Goal: Information Seeking & Learning: Compare options

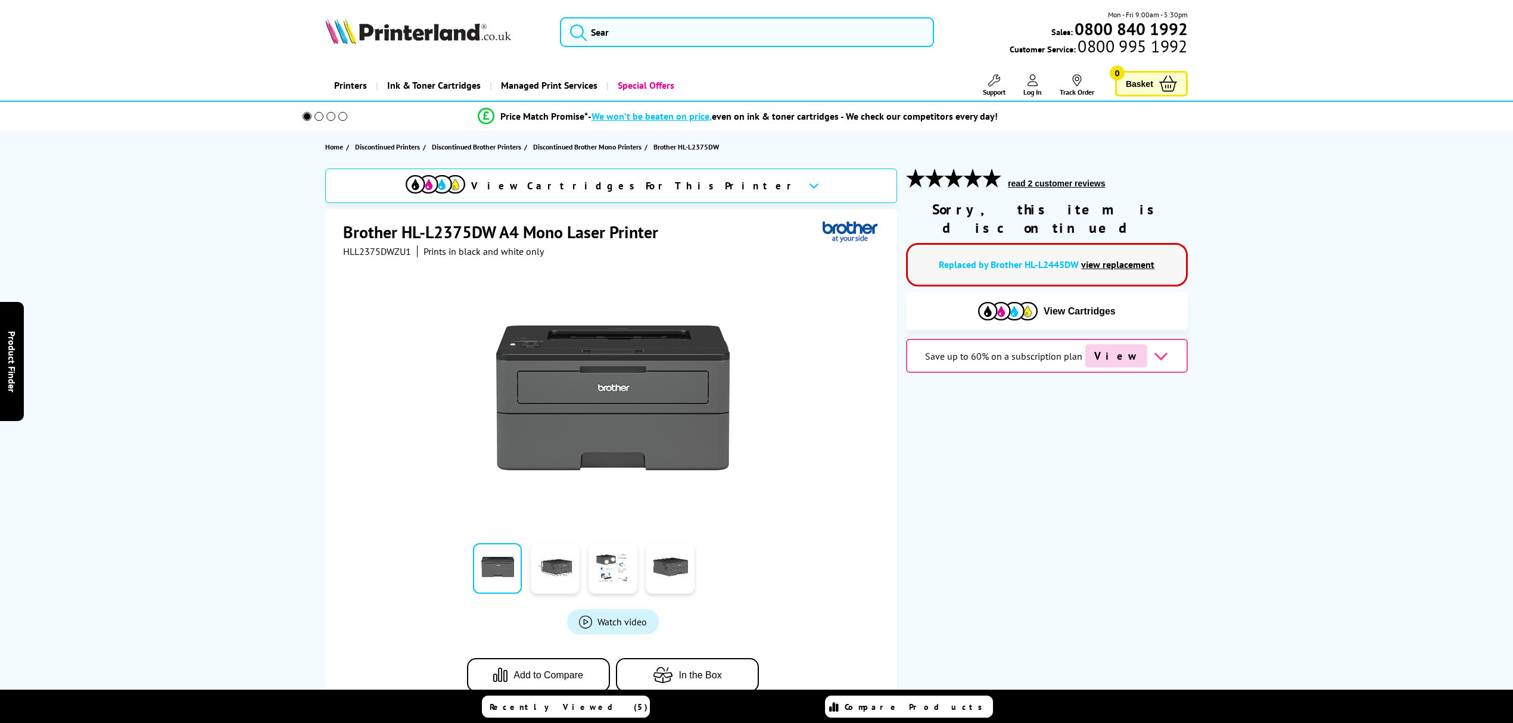
click at [1123, 258] on link "view replacement" at bounding box center [1117, 264] width 73 height 12
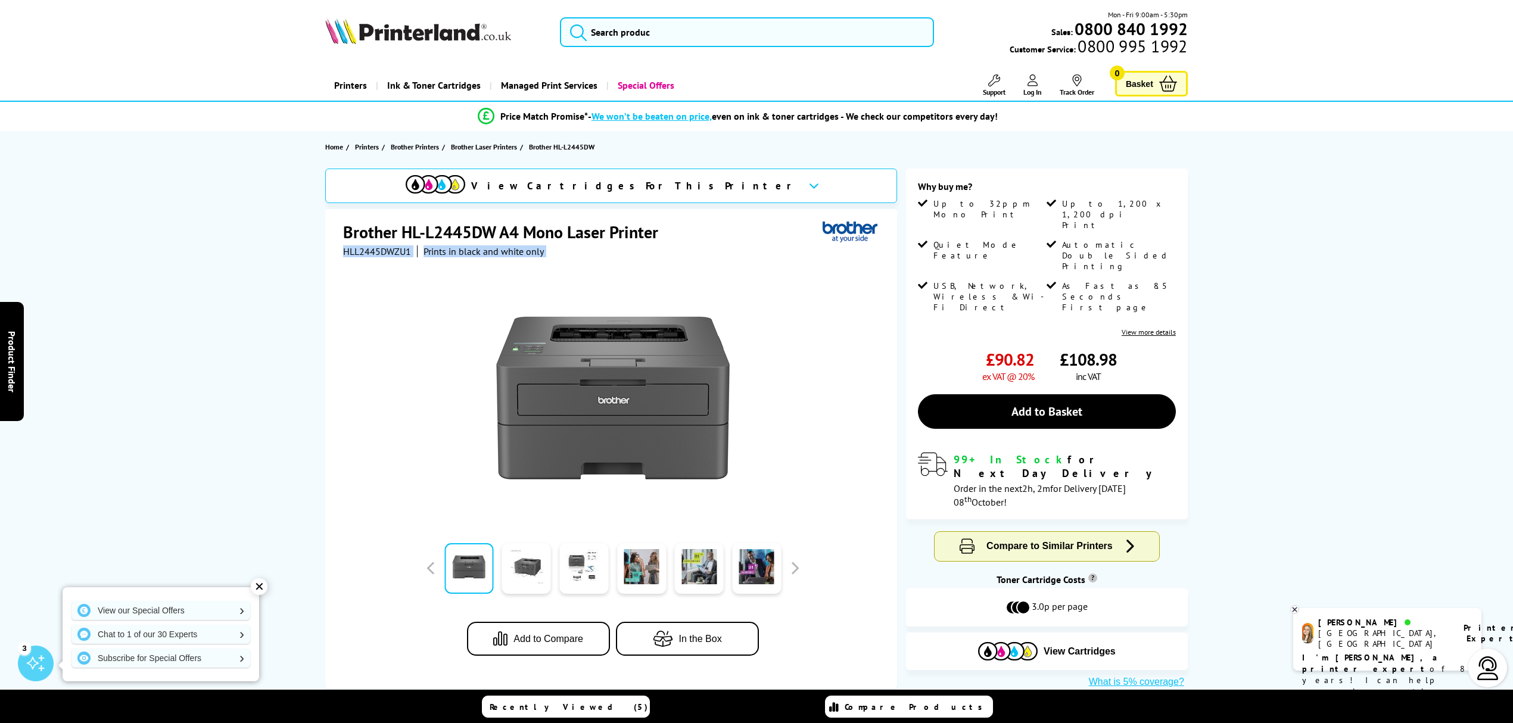
drag, startPoint x: 413, startPoint y: 256, endPoint x: 341, endPoint y: 248, distance: 71.9
click at [339, 248] on div "Brother HL-L2445DW A4 Mono Laser Printer HLL2445DWZU1 Prints in black and white…" at bounding box center [611, 448] width 572 height 479
click at [384, 248] on span "HLL2445DWZU1" at bounding box center [377, 251] width 68 height 12
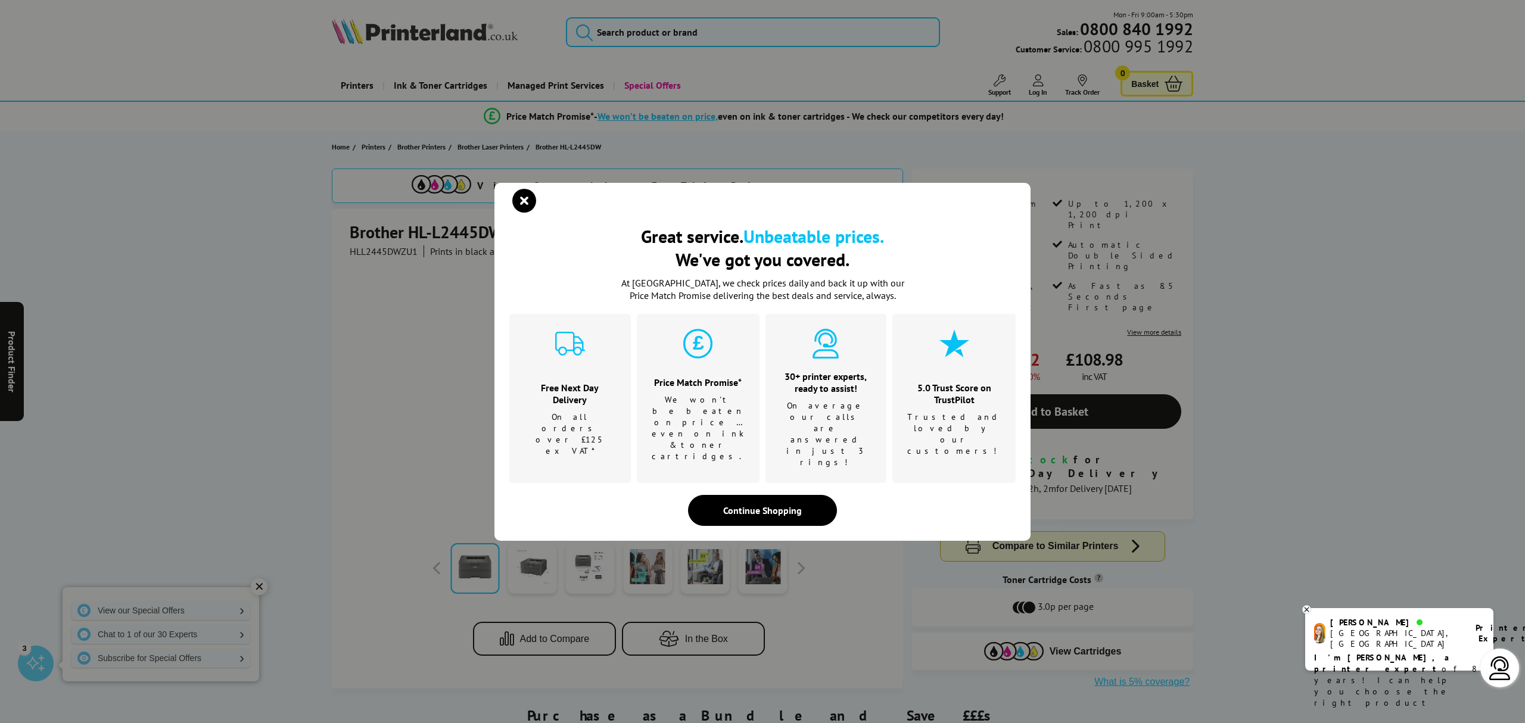
drag, startPoint x: 334, startPoint y: 248, endPoint x: 482, endPoint y: 239, distance: 147.9
click at [337, 246] on div "Great service. Unbeatable prices. We've got you covered. Great service. Unbeata…" at bounding box center [762, 361] width 1525 height 723
click at [517, 213] on icon "close modal" at bounding box center [524, 201] width 24 height 24
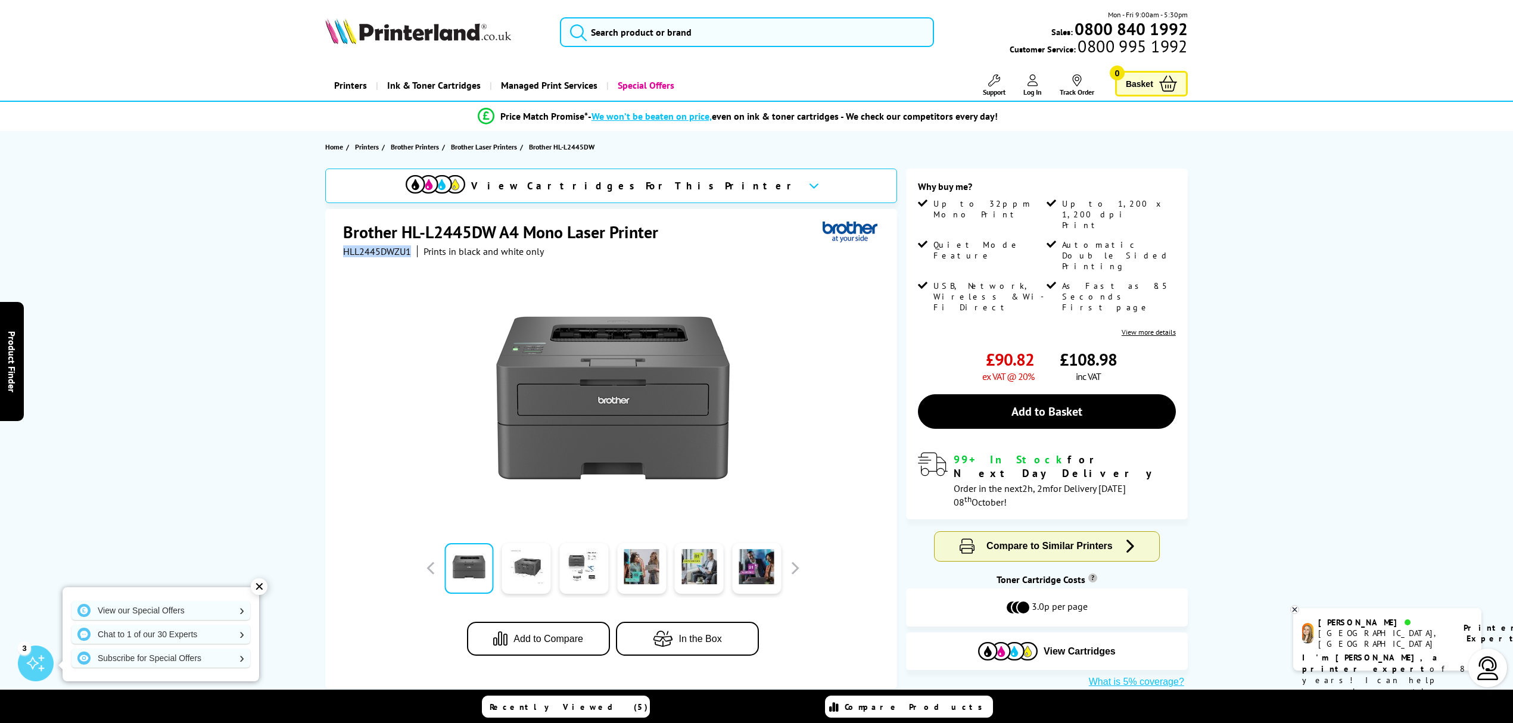
drag, startPoint x: 409, startPoint y: 250, endPoint x: 330, endPoint y: 248, distance: 78.6
click at [330, 248] on div "Brother HL-L2445DW A4 Mono Laser Printer HLL2445DWZU1 Prints in black and white…" at bounding box center [611, 448] width 572 height 479
copy span "HLL2445DWZU1"
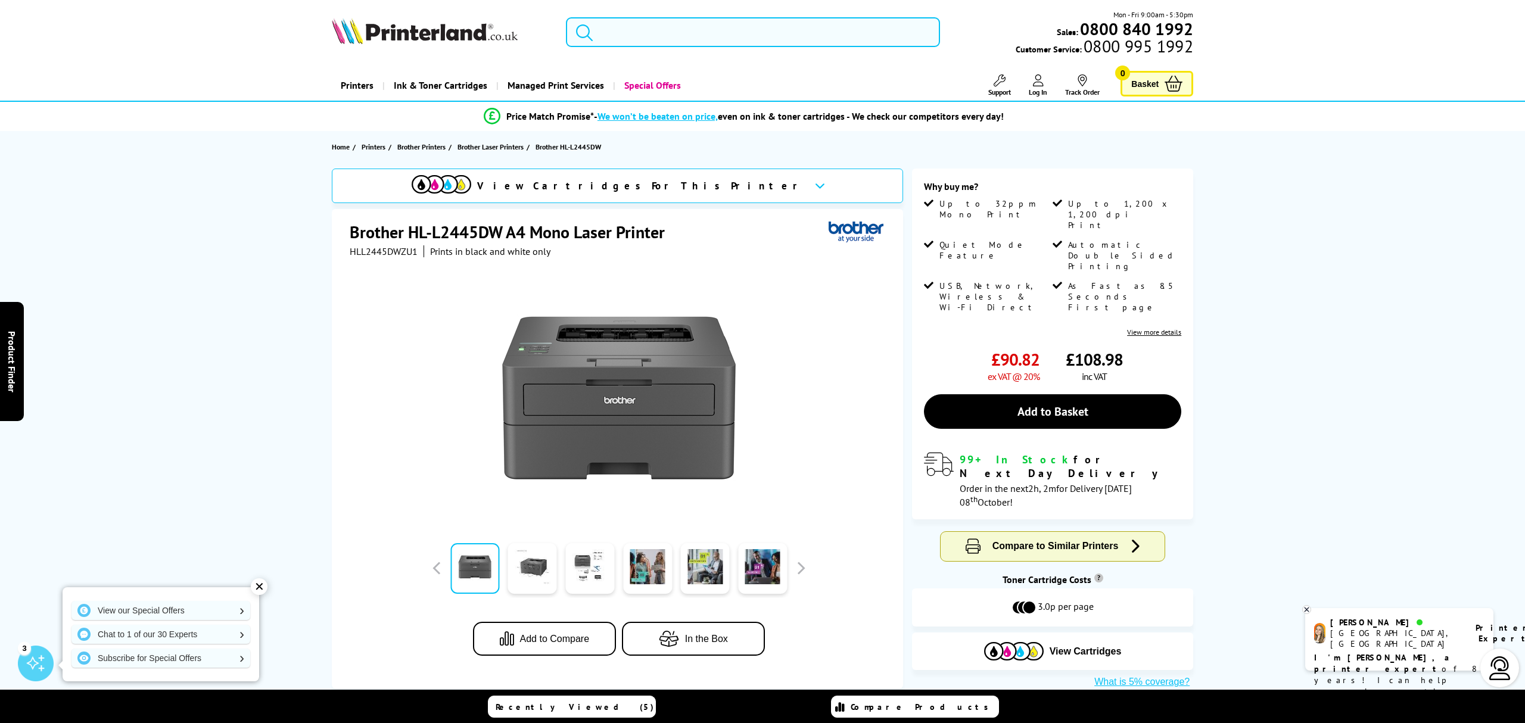
click at [627, 22] on input "search" at bounding box center [752, 32] width 373 height 30
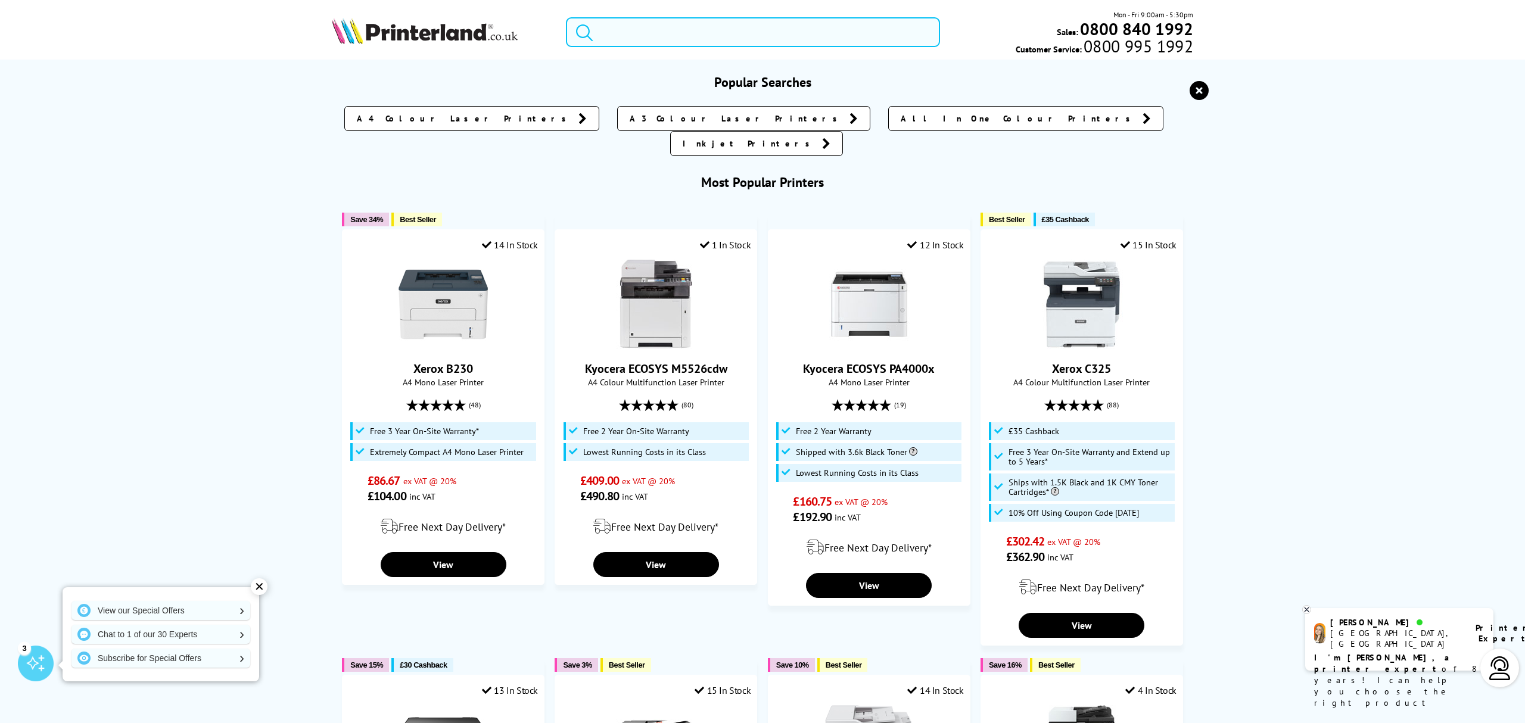
paste input "• Brother MFC-J450DW"
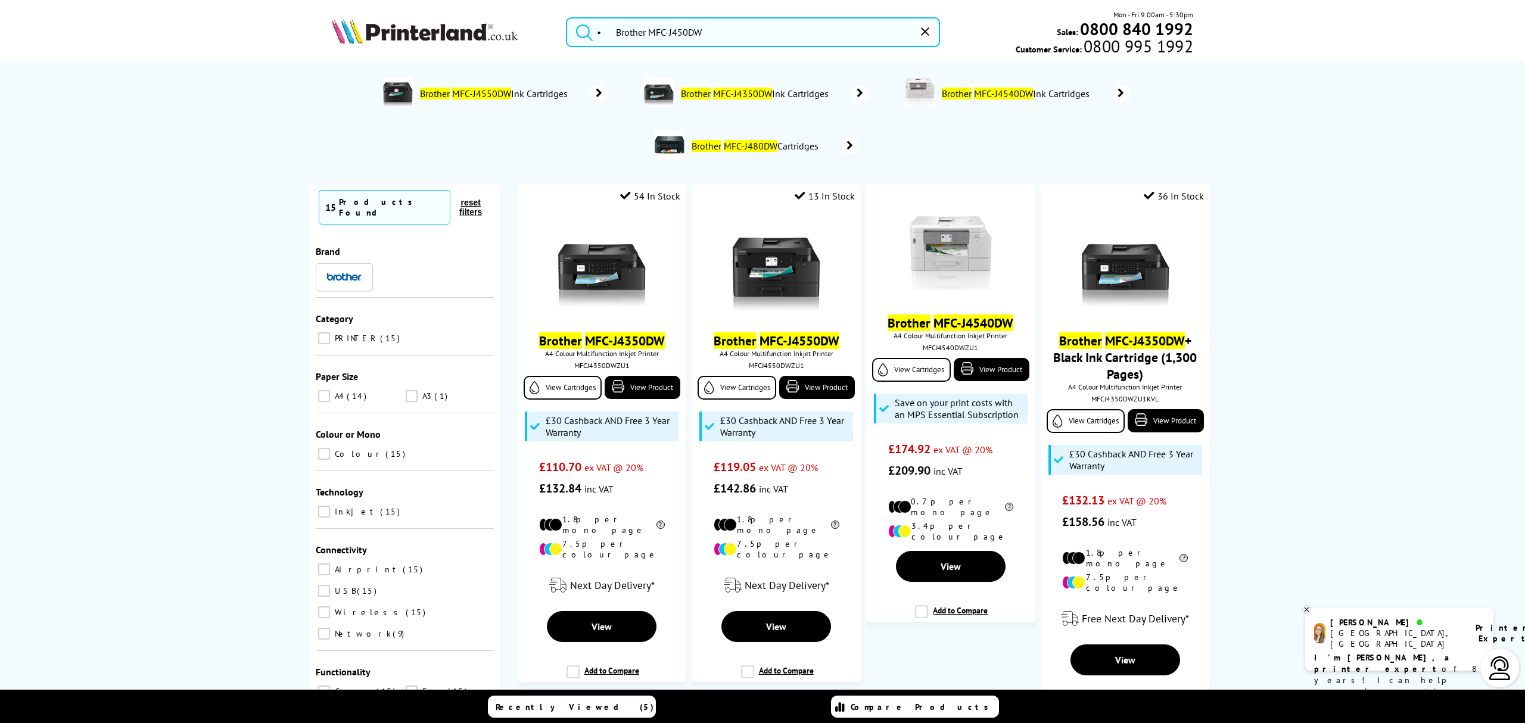
click at [618, 33] on input "• Brother MFC-J450DW" at bounding box center [752, 32] width 373 height 30
type input "Brother MFC-J450DW"
drag, startPoint x: 742, startPoint y: 34, endPoint x: 87, endPoint y: 124, distance: 661.3
click at [387, 49] on div "Brother MFC-J450DW Mon - Fri 9:00am - 5:30pm Sales: 0800 840 1992 Customer Serv…" at bounding box center [762, 35] width 953 height 52
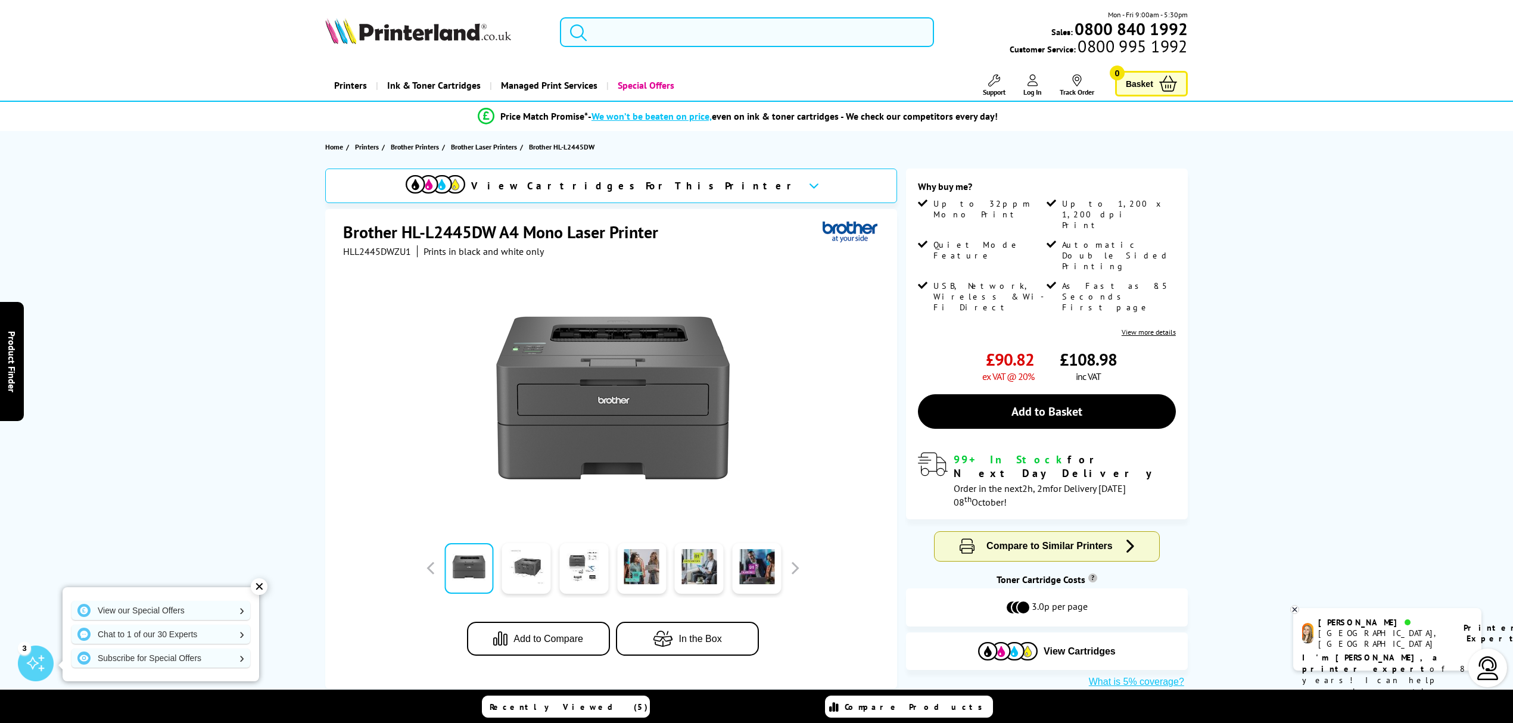
paste input "HLL2445DWZU1"
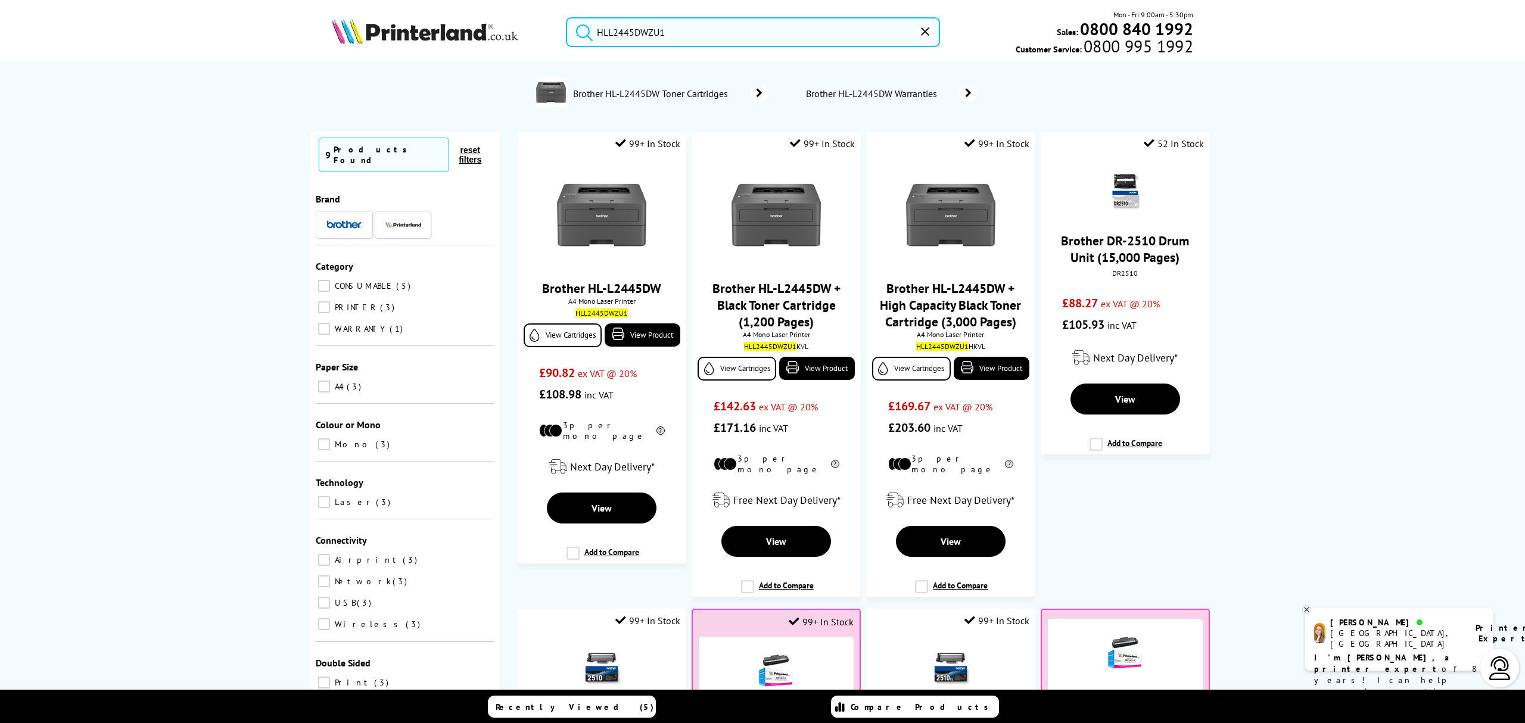
type input "HLL2445DWZU1"
click at [566, 17] on button "submit" at bounding box center [581, 30] width 30 height 26
click at [605, 503] on span "View" at bounding box center [601, 509] width 20 height 12
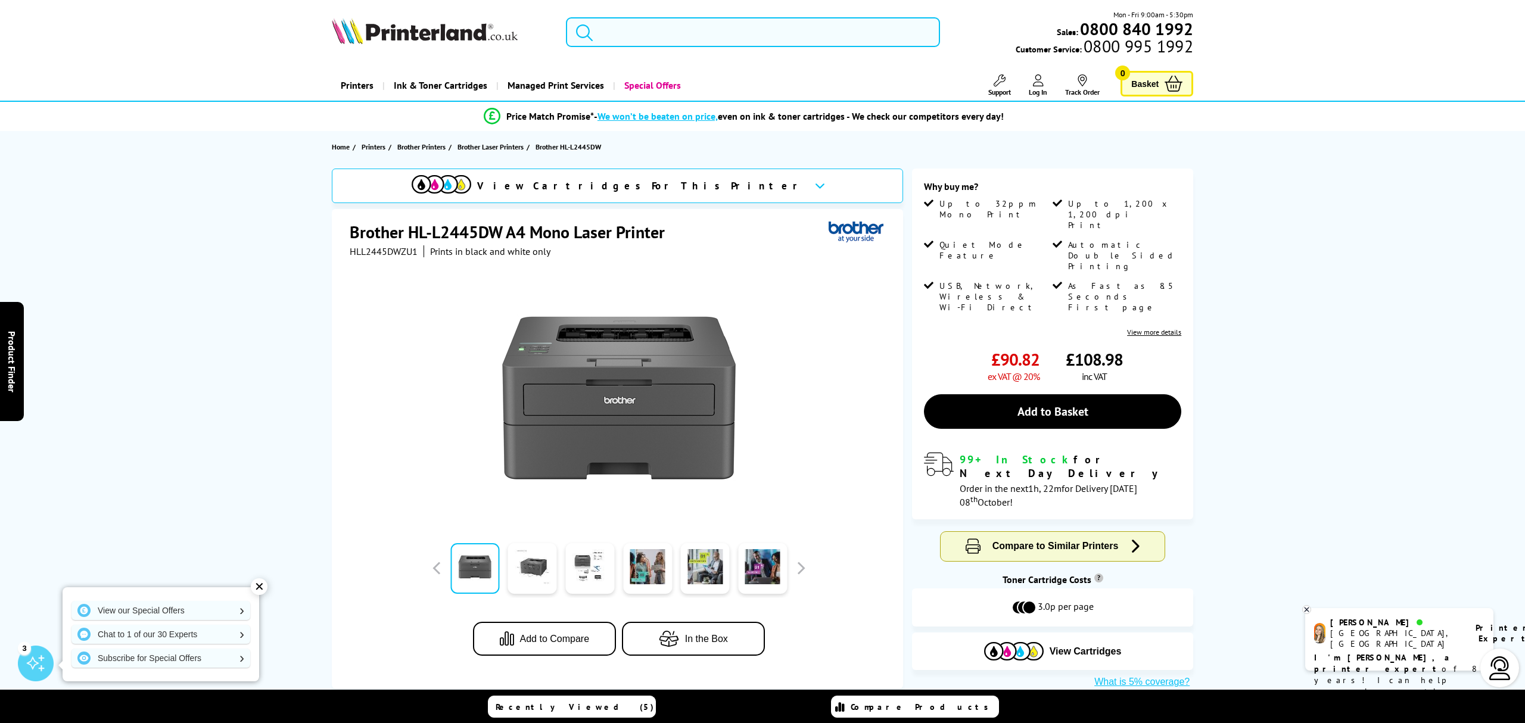
click at [684, 27] on input "search" at bounding box center [752, 32] width 373 height 30
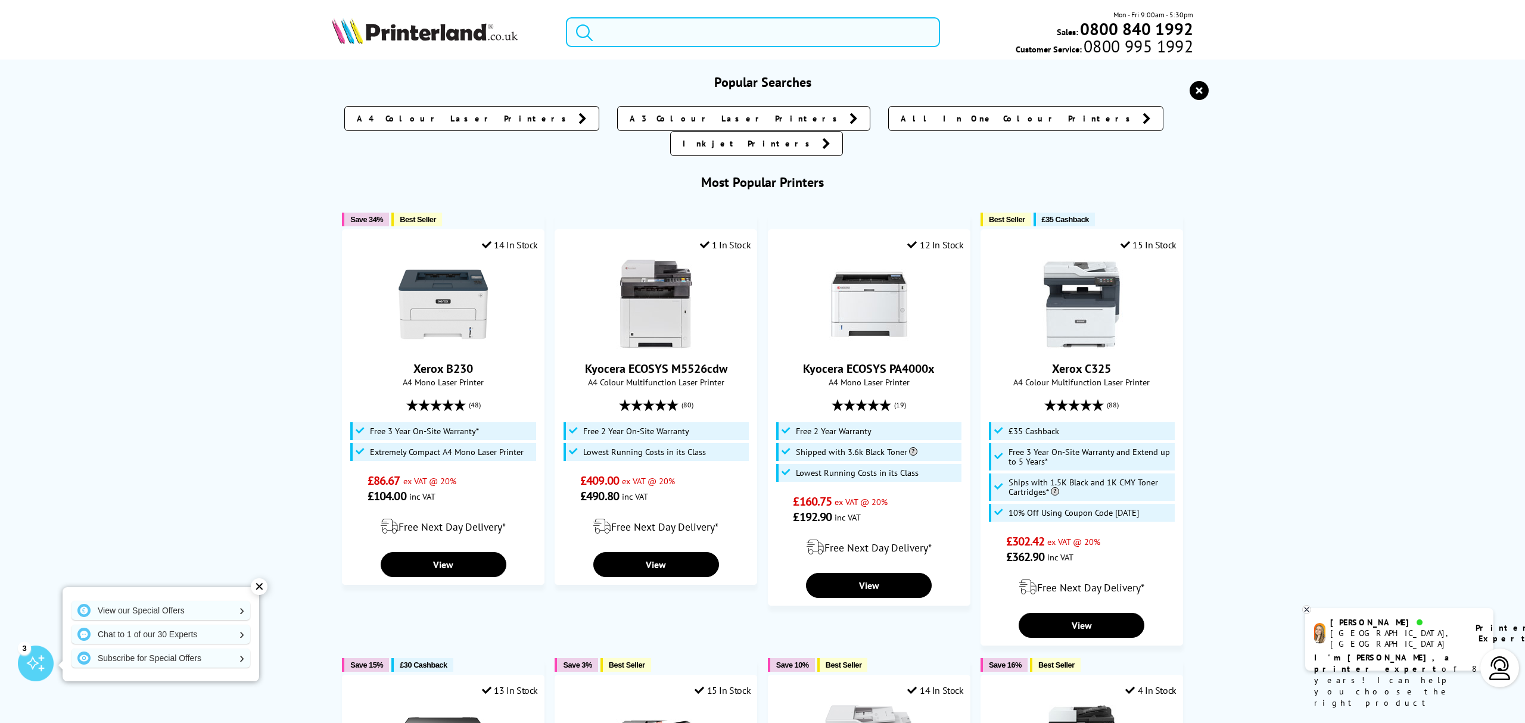
click at [658, 36] on input "search" at bounding box center [752, 32] width 373 height 30
paste input "• Brother MFC-J450DW"
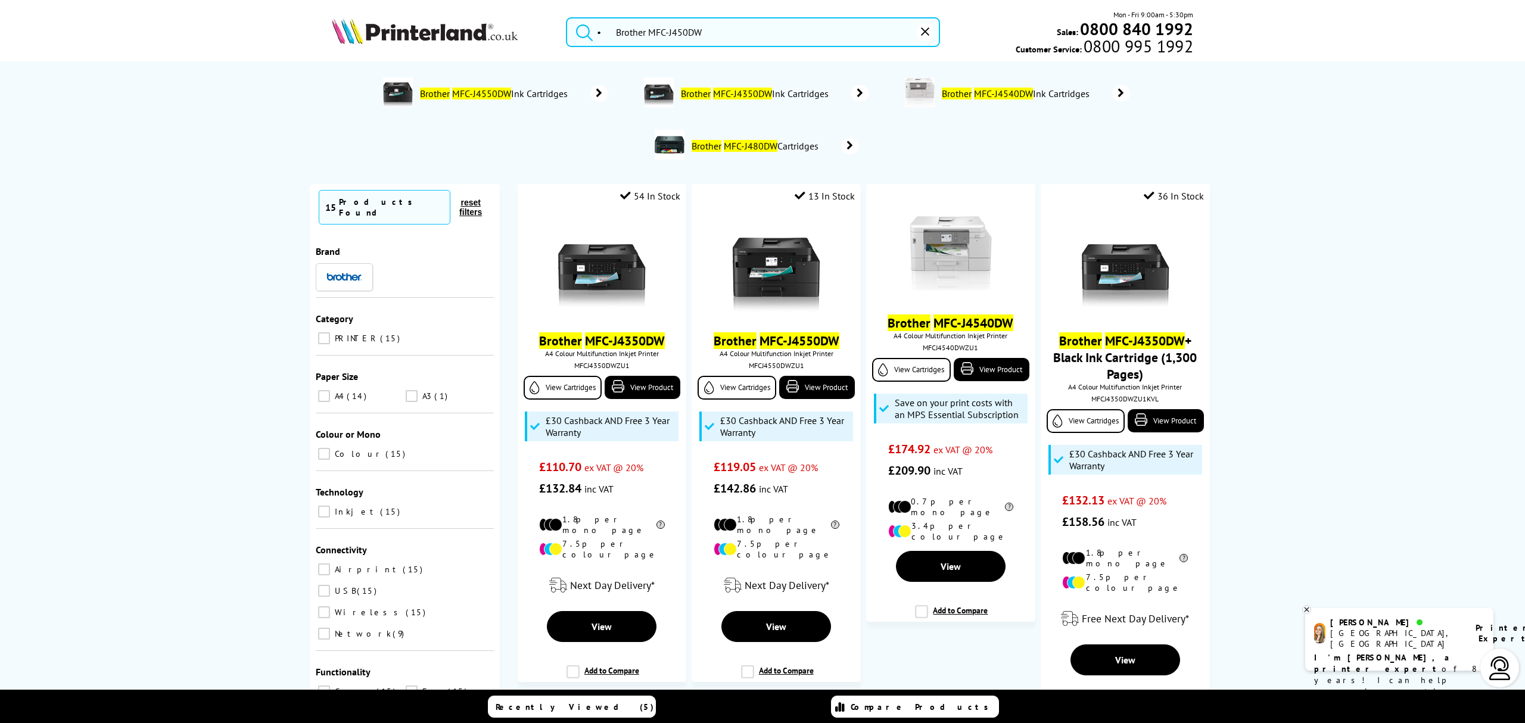
click at [615, 31] on input "• Brother MFC-J450DW" at bounding box center [752, 32] width 373 height 30
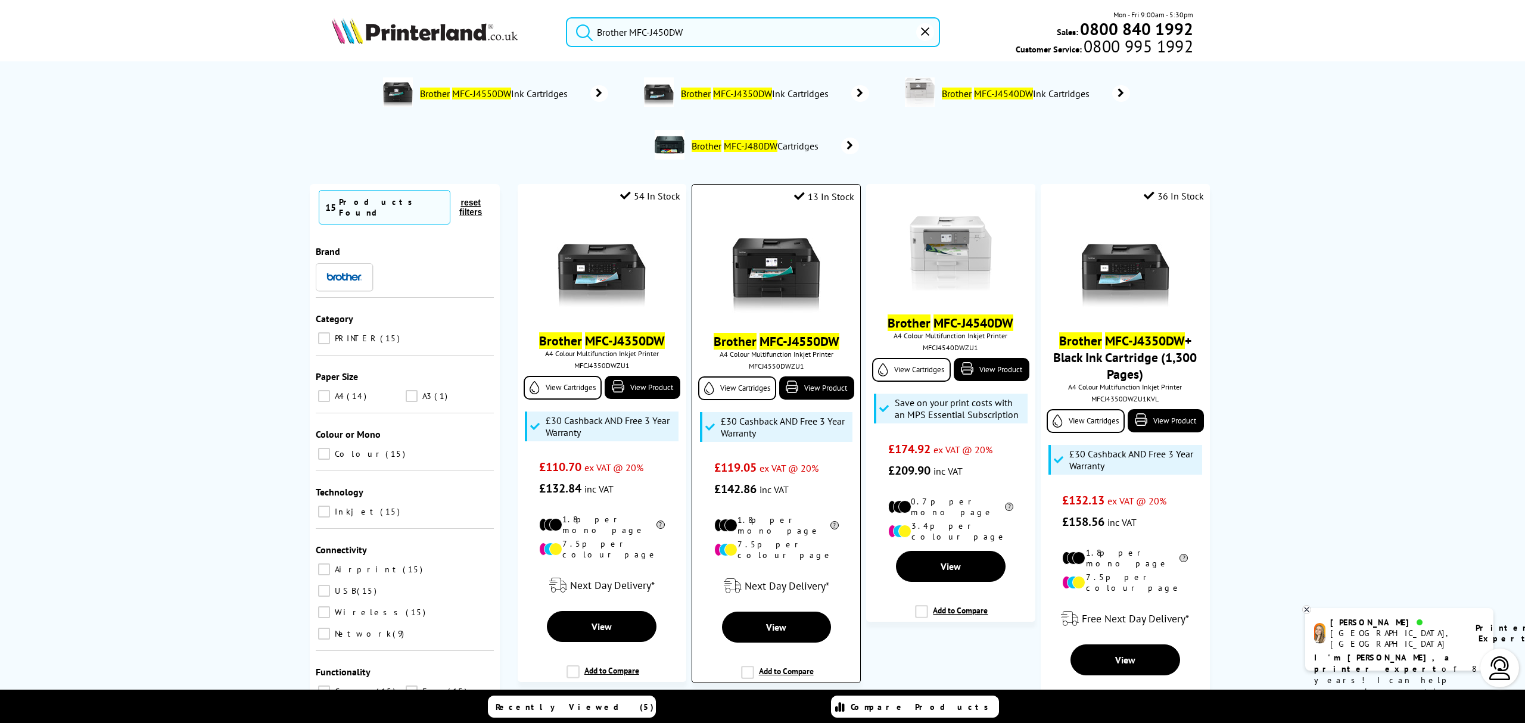
type input "Brother MFC-J450DW"
click at [759, 333] on link "Brother MFC-J4550DW" at bounding box center [776, 341] width 126 height 17
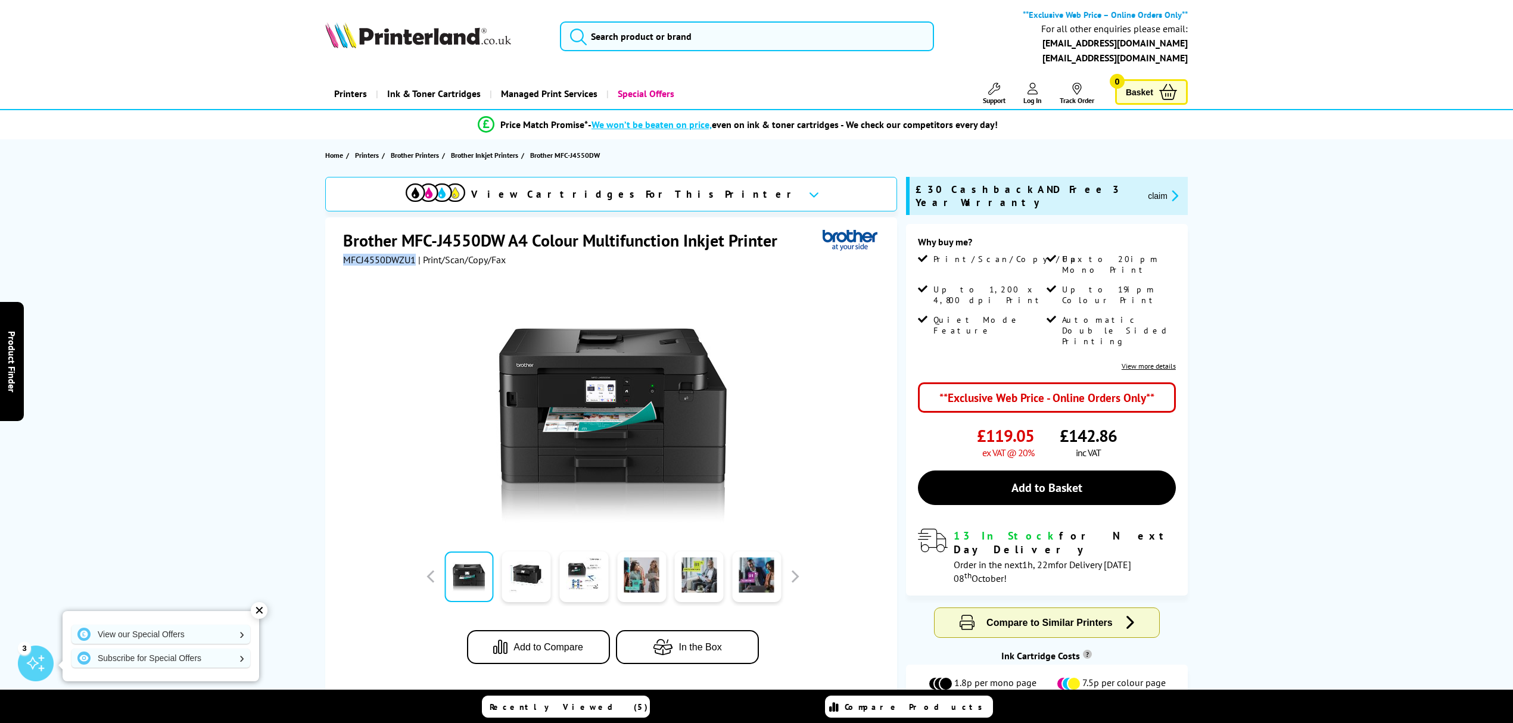
drag, startPoint x: 413, startPoint y: 258, endPoint x: 310, endPoint y: 256, distance: 102.5
click at [310, 256] on div "View Cartridges For This Printer Brother MFC-J4550DW A4 Colour Multifunction In…" at bounding box center [756, 471] width 953 height 588
drag, startPoint x: 615, startPoint y: 241, endPoint x: 602, endPoint y: 241, distance: 13.1
click at [615, 241] on h1 "Brother MFC-J4550DW A4 Colour Multifunction Inkjet Printer" at bounding box center [566, 240] width 446 height 22
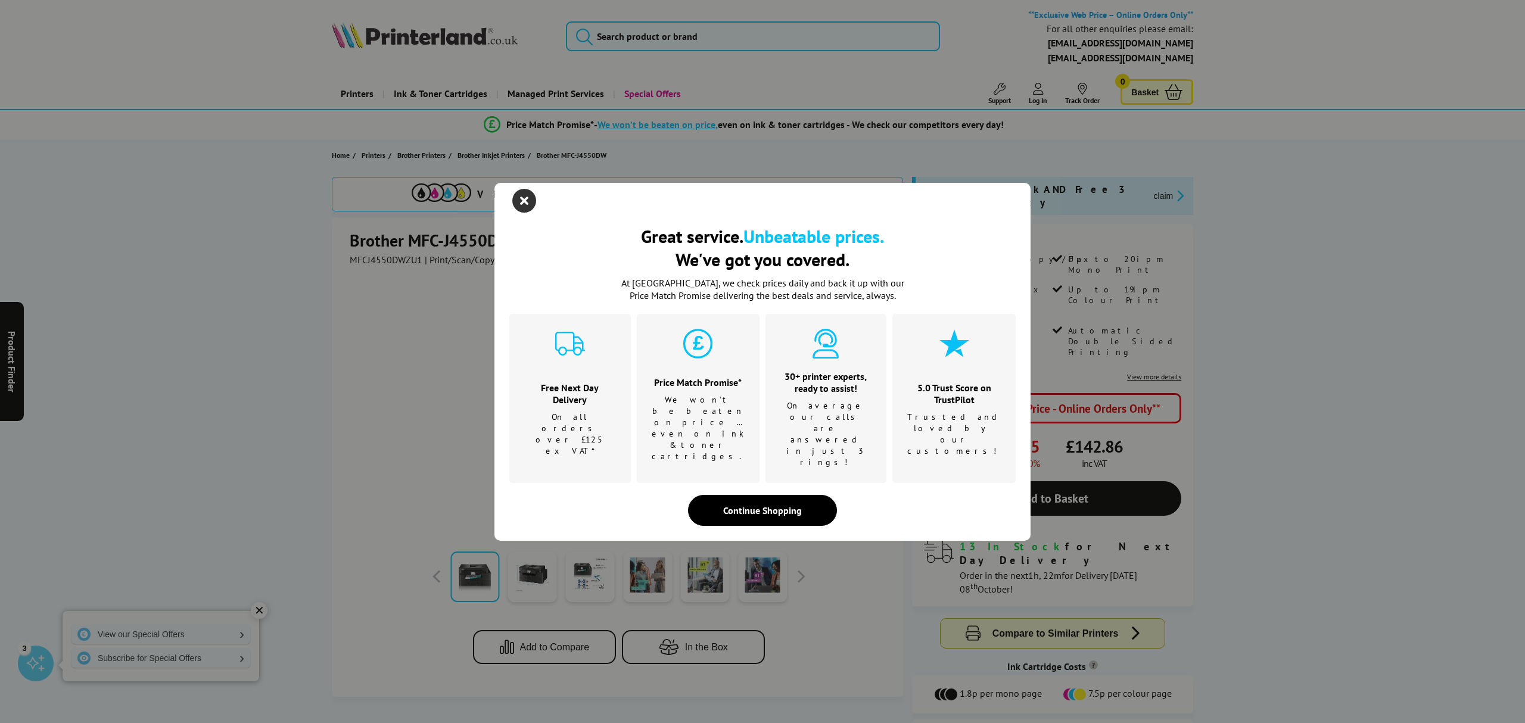
click at [515, 213] on icon "close modal" at bounding box center [524, 201] width 24 height 24
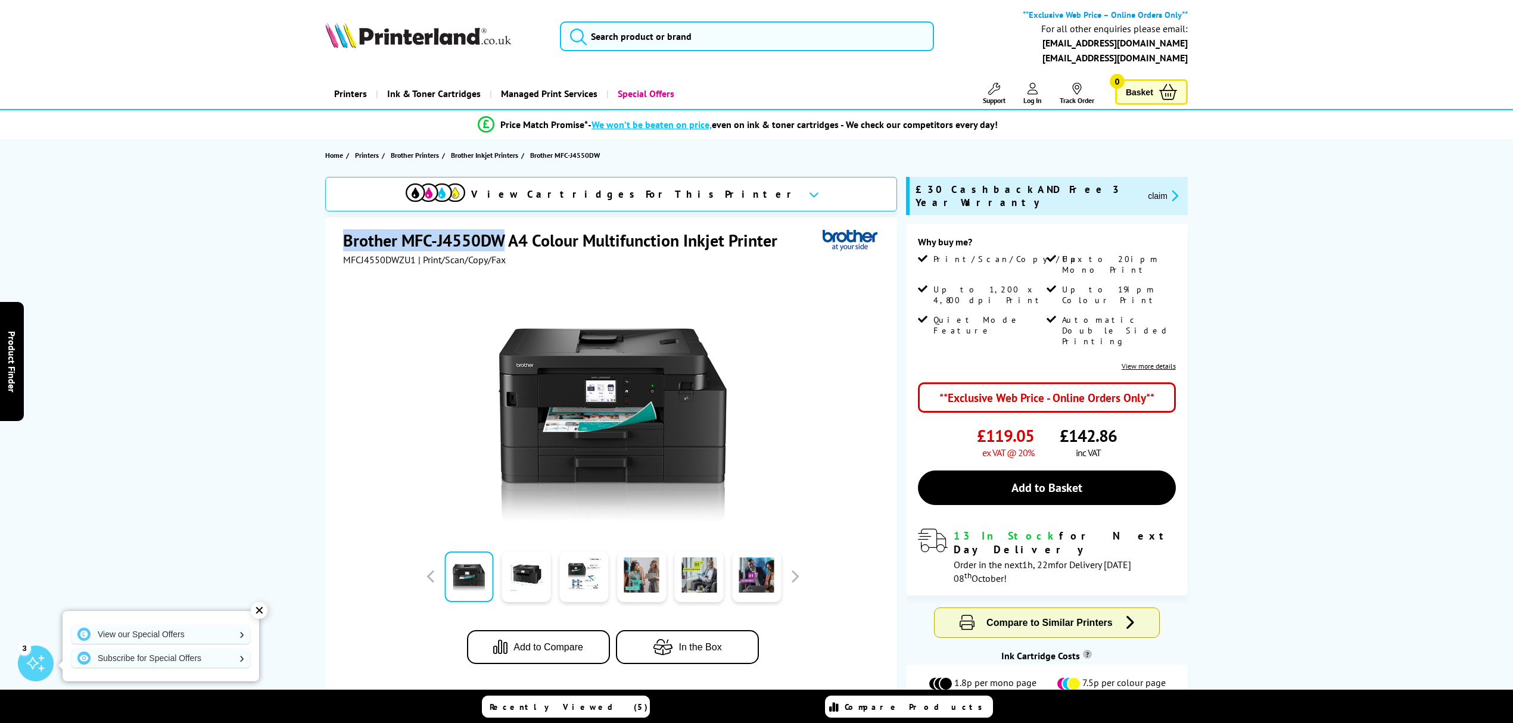
drag, startPoint x: 334, startPoint y: 241, endPoint x: 506, endPoint y: 236, distance: 172.2
click at [506, 236] on div "Brother MFC-J4550DW A4 Colour Multifunction Inkjet Printer MFCJ4550DWZU1 | Prin…" at bounding box center [611, 456] width 572 height 479
copy h1 "Brother MFC-J4550DW"
drag, startPoint x: 416, startPoint y: 261, endPoint x: 308, endPoint y: 262, distance: 107.8
click at [308, 262] on div "View Cartridges For This Printer Brother MFC-J4550DW A4 Colour Multifunction In…" at bounding box center [756, 471] width 953 height 588
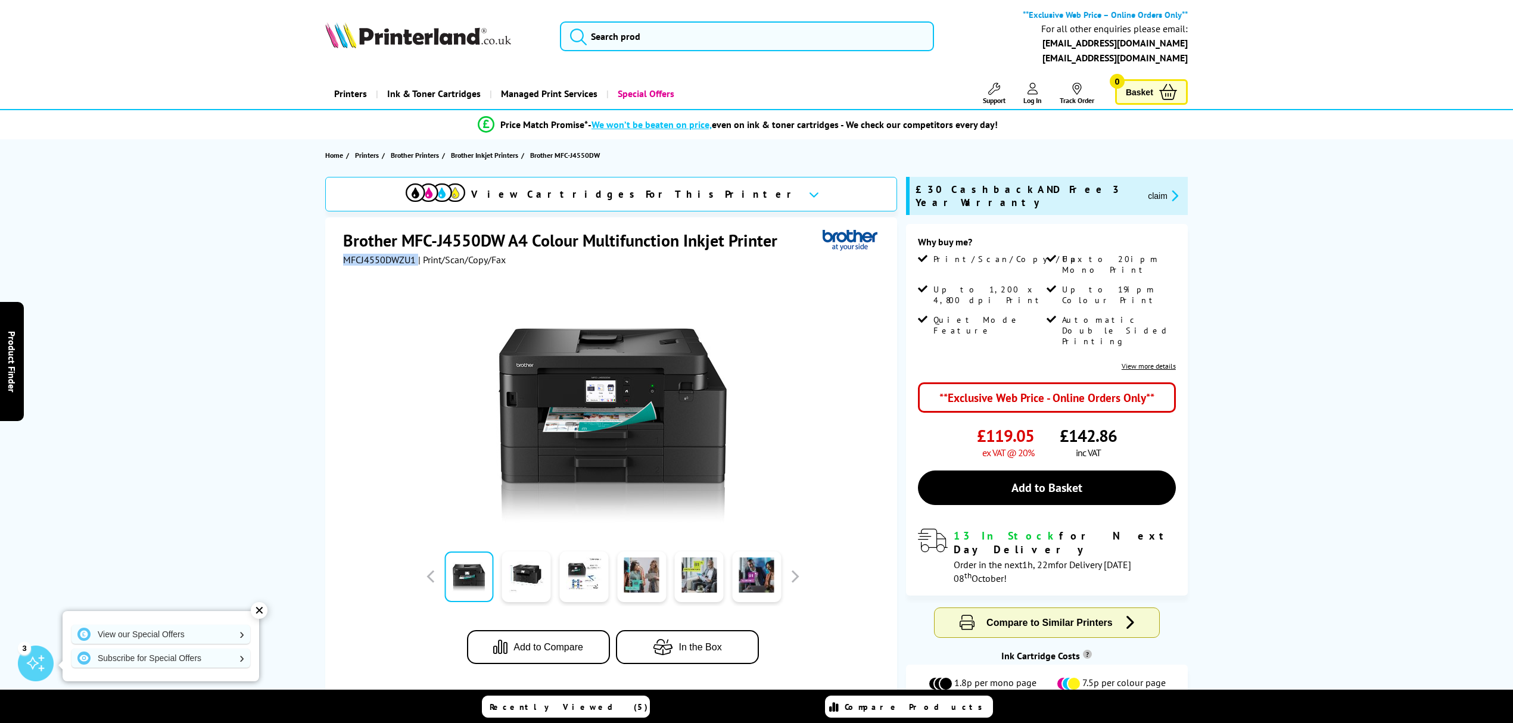
copy div "MFCJ4550DWZU1"
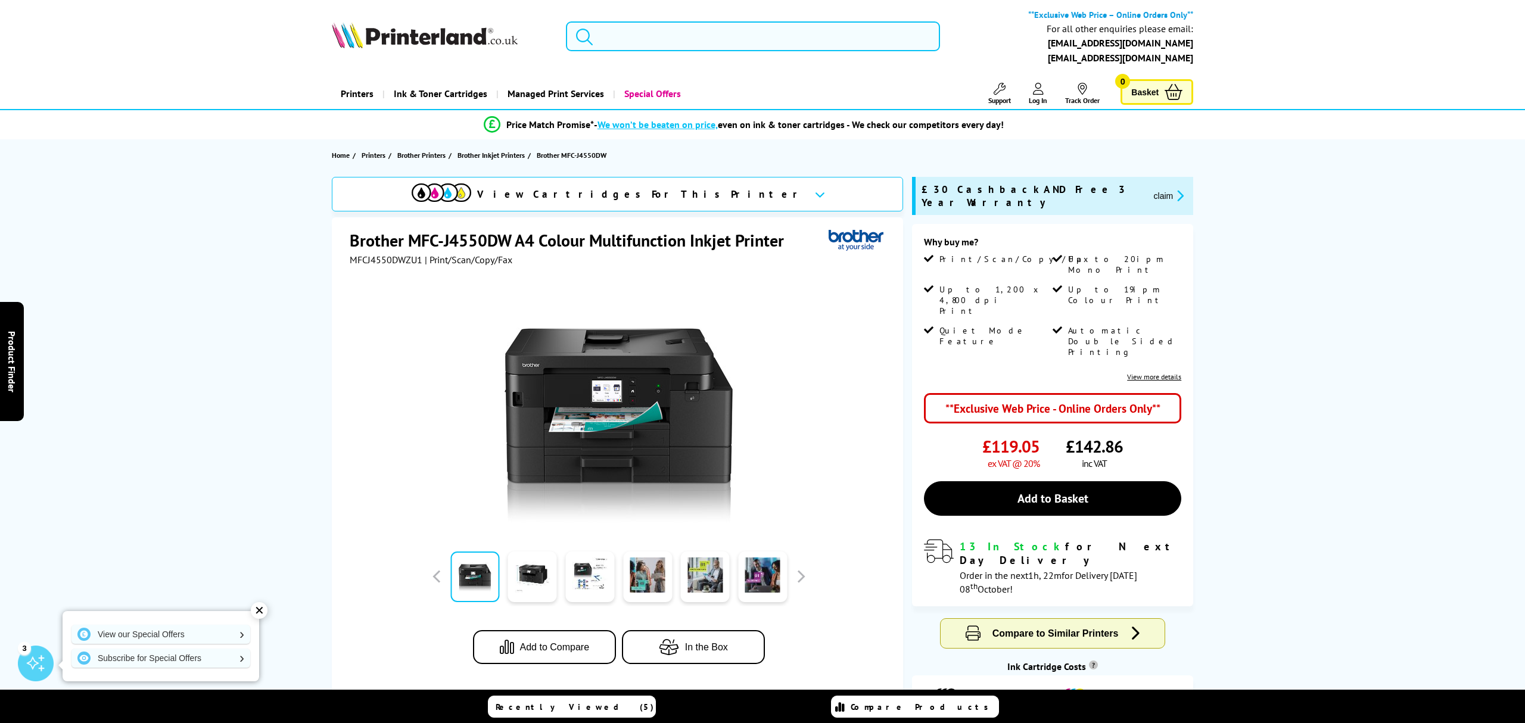
click at [719, 22] on input "search" at bounding box center [752, 36] width 373 height 30
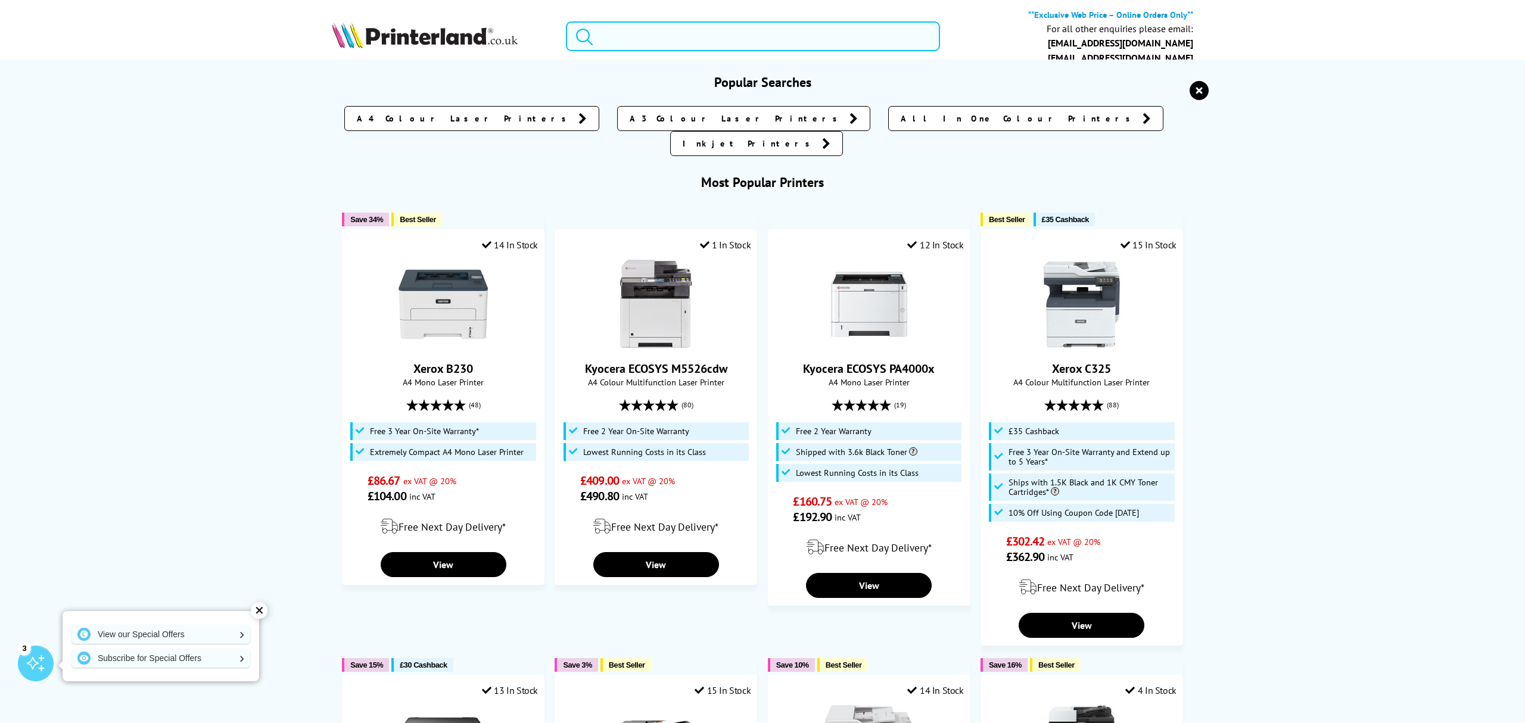
paste input "HLL2445DWZU1"
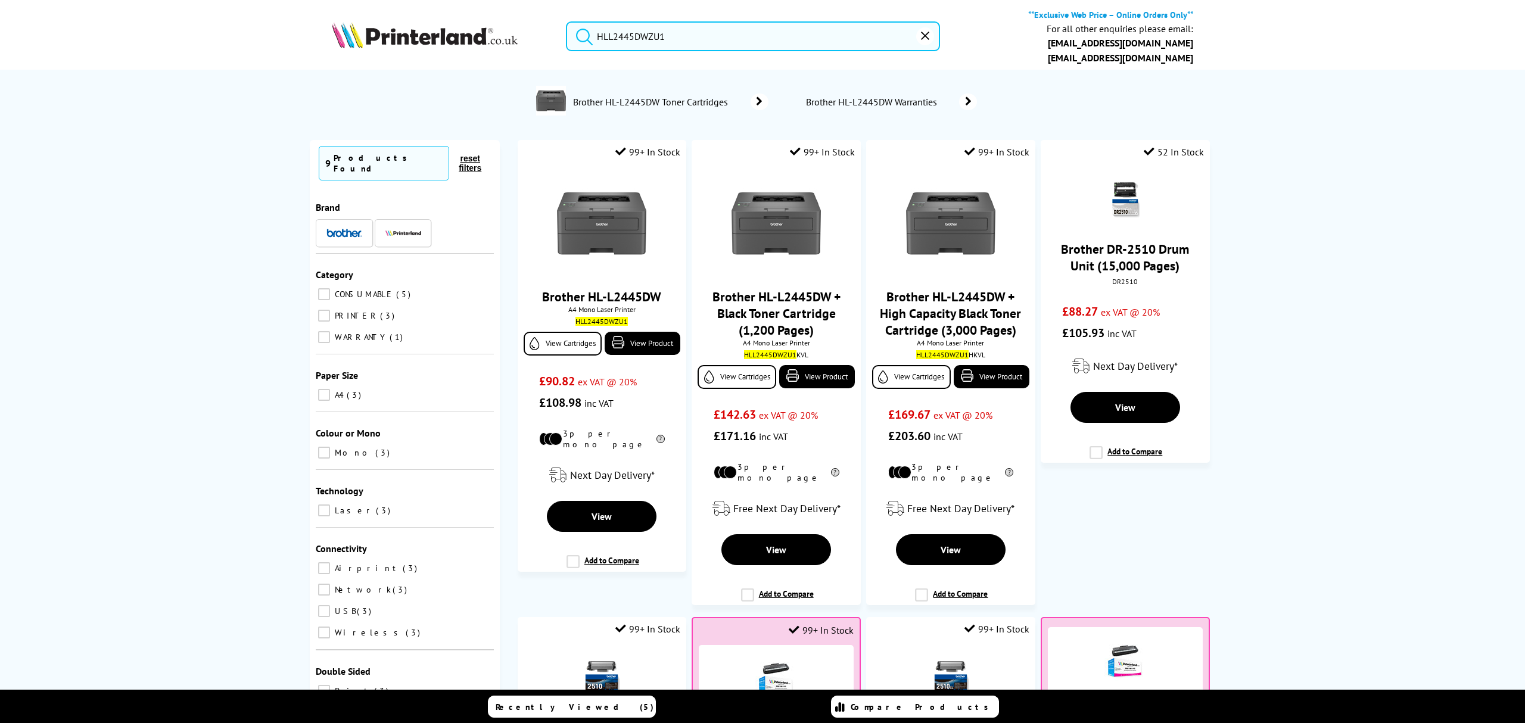
type input "HLL2445DWZU1"
drag, startPoint x: 702, startPoint y: 29, endPoint x: 524, endPoint y: 20, distance: 177.7
click at [524, 20] on div "HLL2445DWZU1 **Exclusive Web Price – Online Orders Only** For all other enquiri…" at bounding box center [762, 39] width 953 height 61
click at [594, 249] on img at bounding box center [601, 223] width 89 height 89
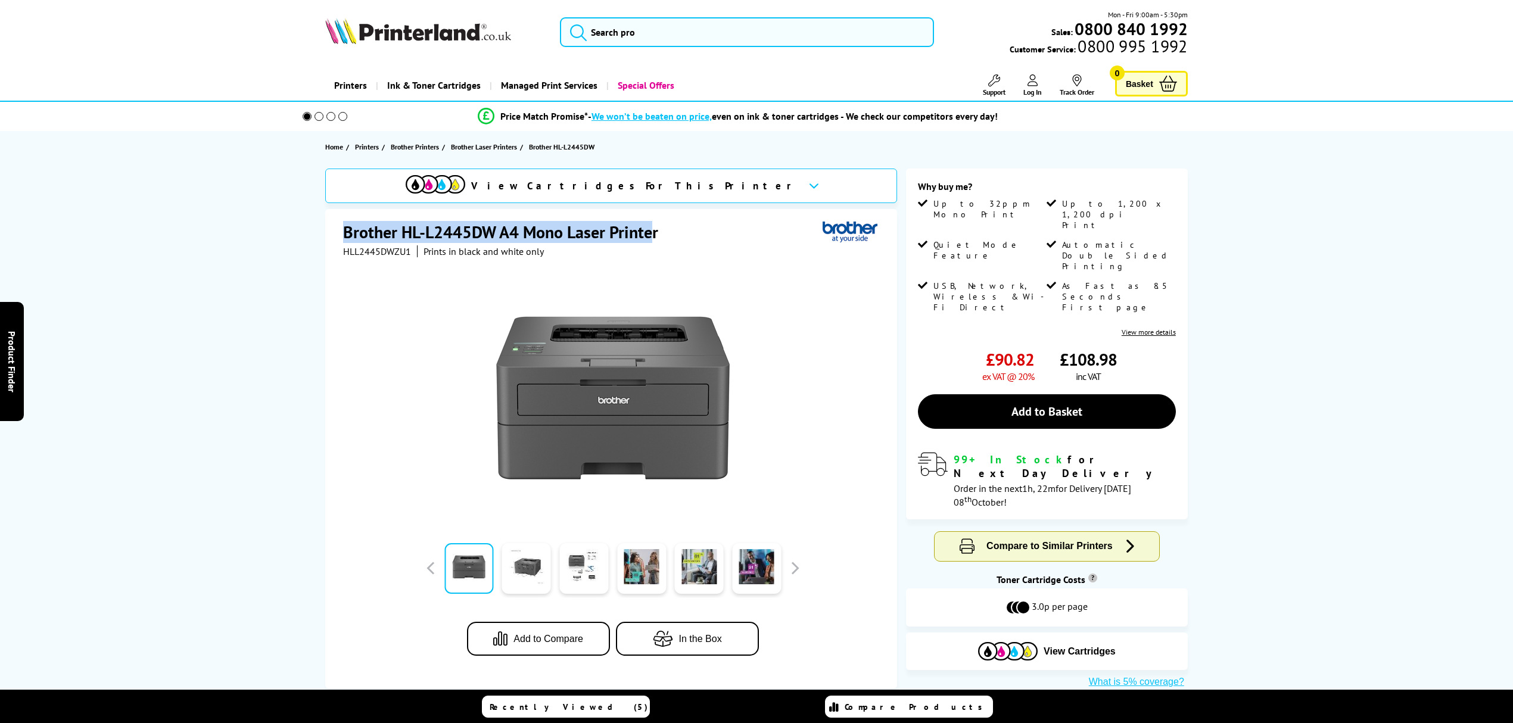
click at [323, 229] on div "View Cartridges For This Printer Brother HL-L2445DW A4 Mono Laser Printer HLL24…" at bounding box center [756, 429] width 953 height 520
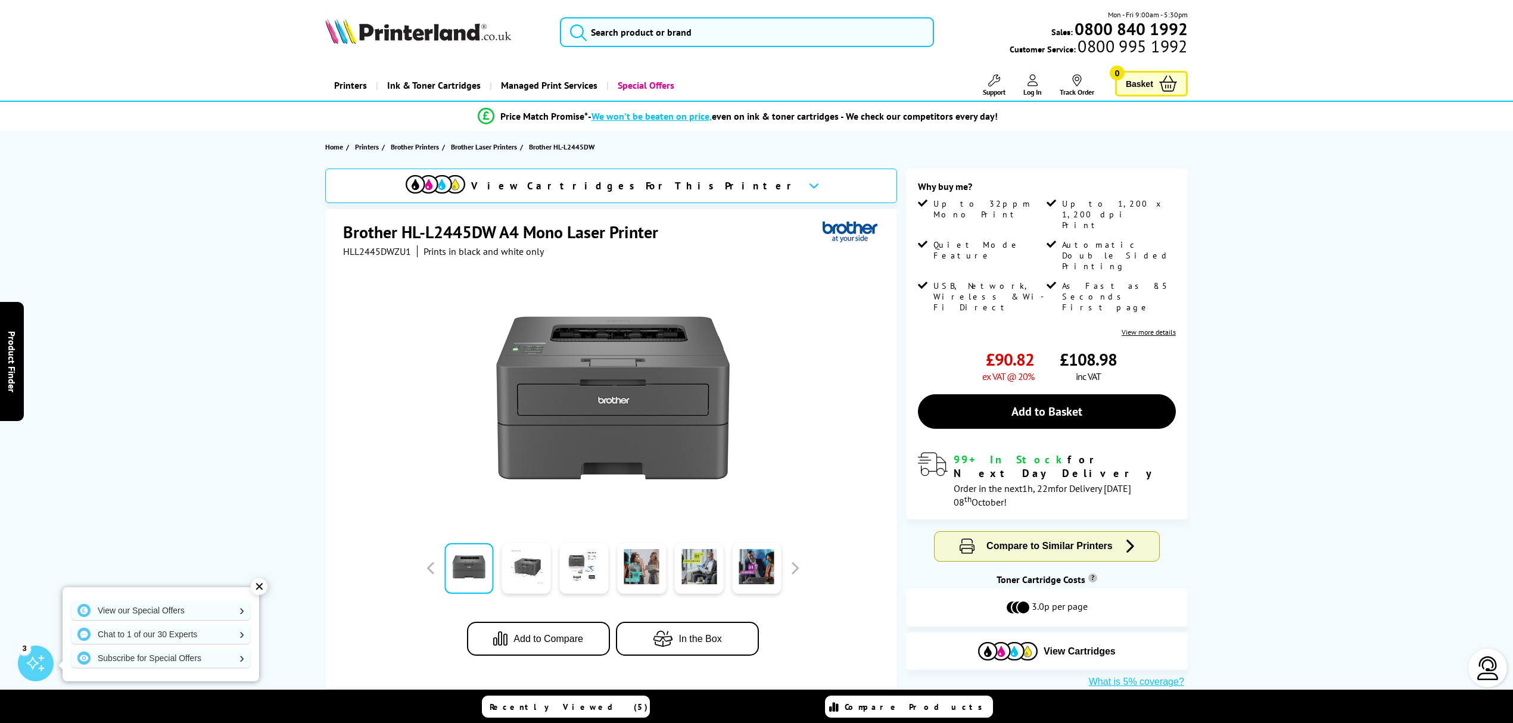
drag, startPoint x: 713, startPoint y: 224, endPoint x: 682, endPoint y: 229, distance: 31.9
click at [711, 224] on div "Brother HL-L2445DW A4 Mono Laser Printer" at bounding box center [612, 233] width 539 height 24
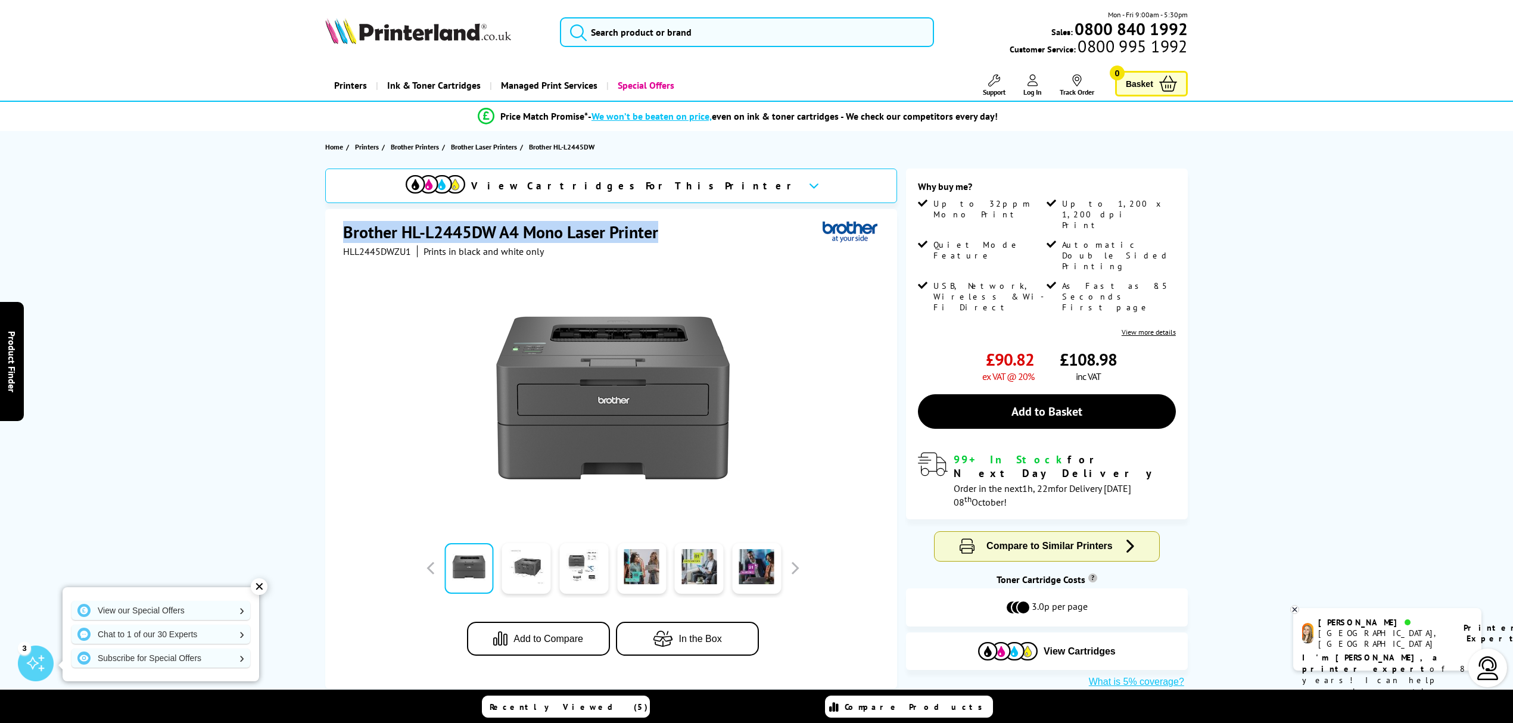
drag, startPoint x: 662, startPoint y: 224, endPoint x: 295, endPoint y: 215, distance: 367.0
click at [295, 215] on div "View Cartridges For This Printer Brother HL-L2445DW A4 Mono Laser Printer HLL24…" at bounding box center [756, 429] width 953 height 520
copy h1 "Brother HL-L2445DW A4 Mono Laser Printer"
click at [668, 368] on img at bounding box center [612, 397] width 233 height 233
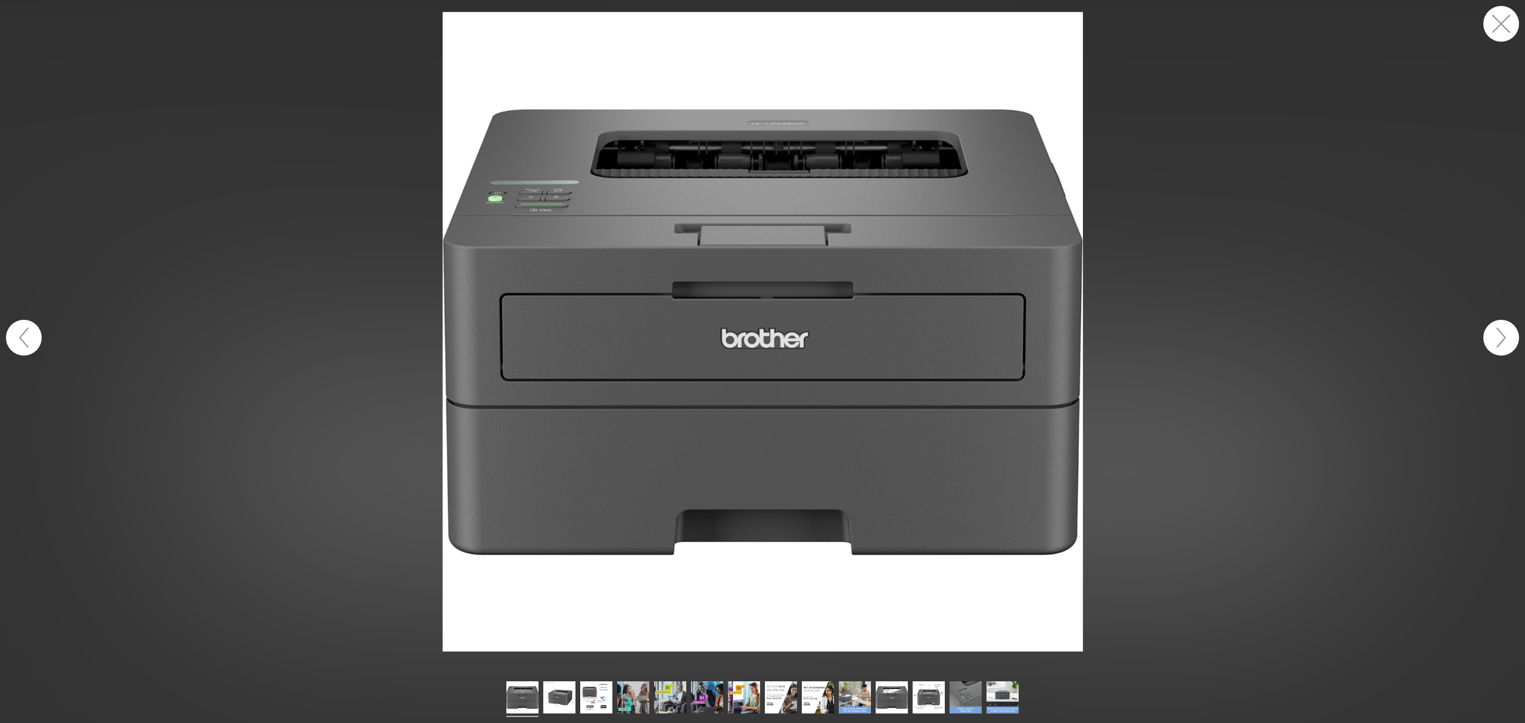
drag, startPoint x: 806, startPoint y: 382, endPoint x: 813, endPoint y: 385, distance: 7.0
click at [806, 382] on img at bounding box center [763, 332] width 640 height 640
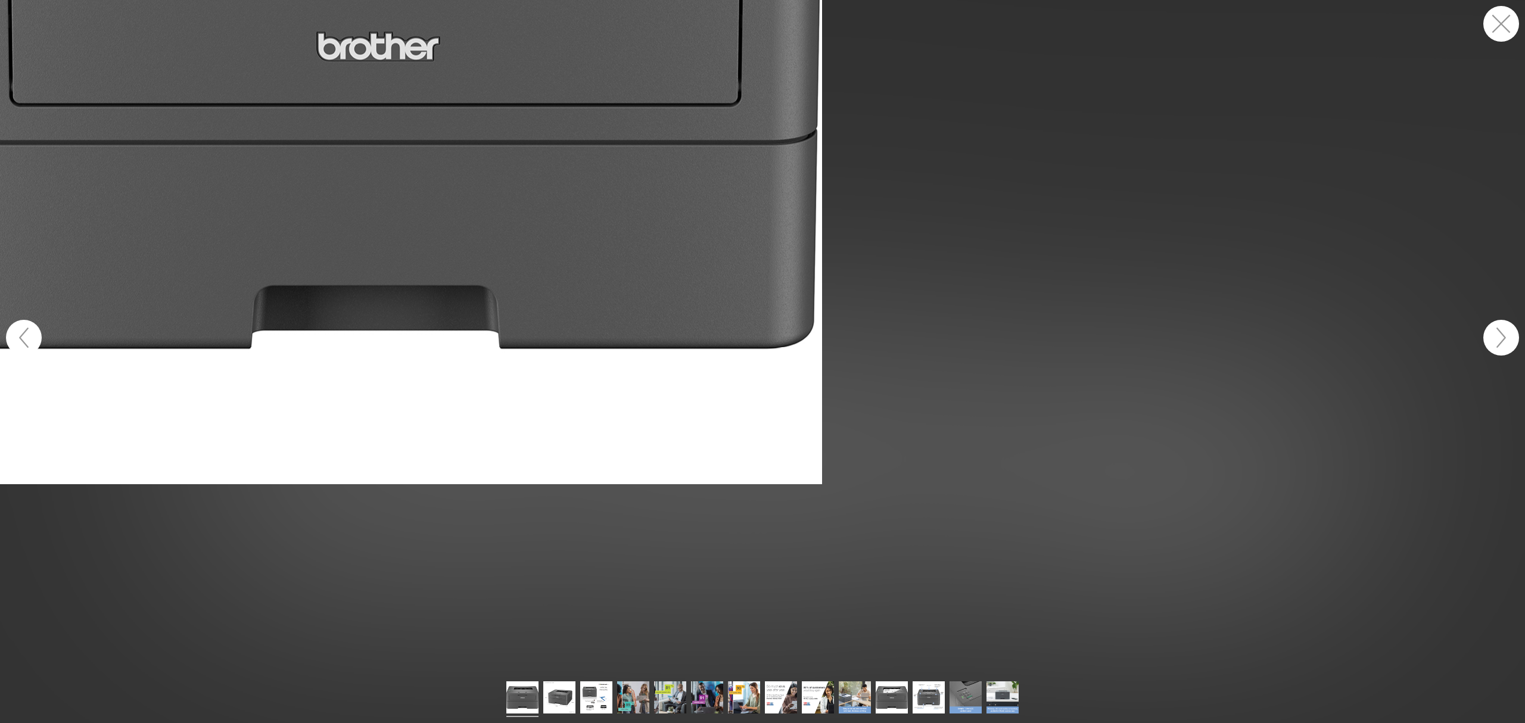
click at [666, 334] on figure at bounding box center [762, 337] width 1525 height 675
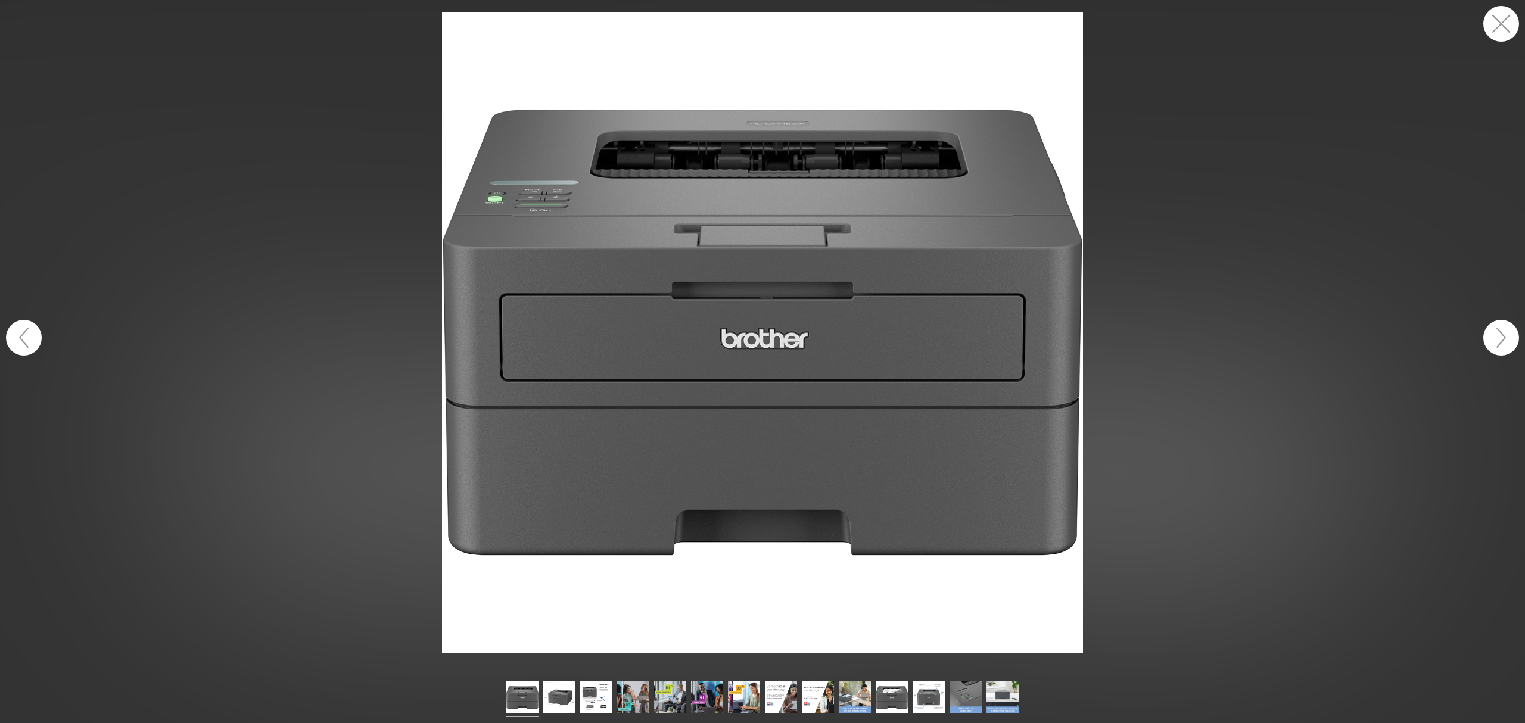
click at [666, 334] on img at bounding box center [763, 332] width 640 height 640
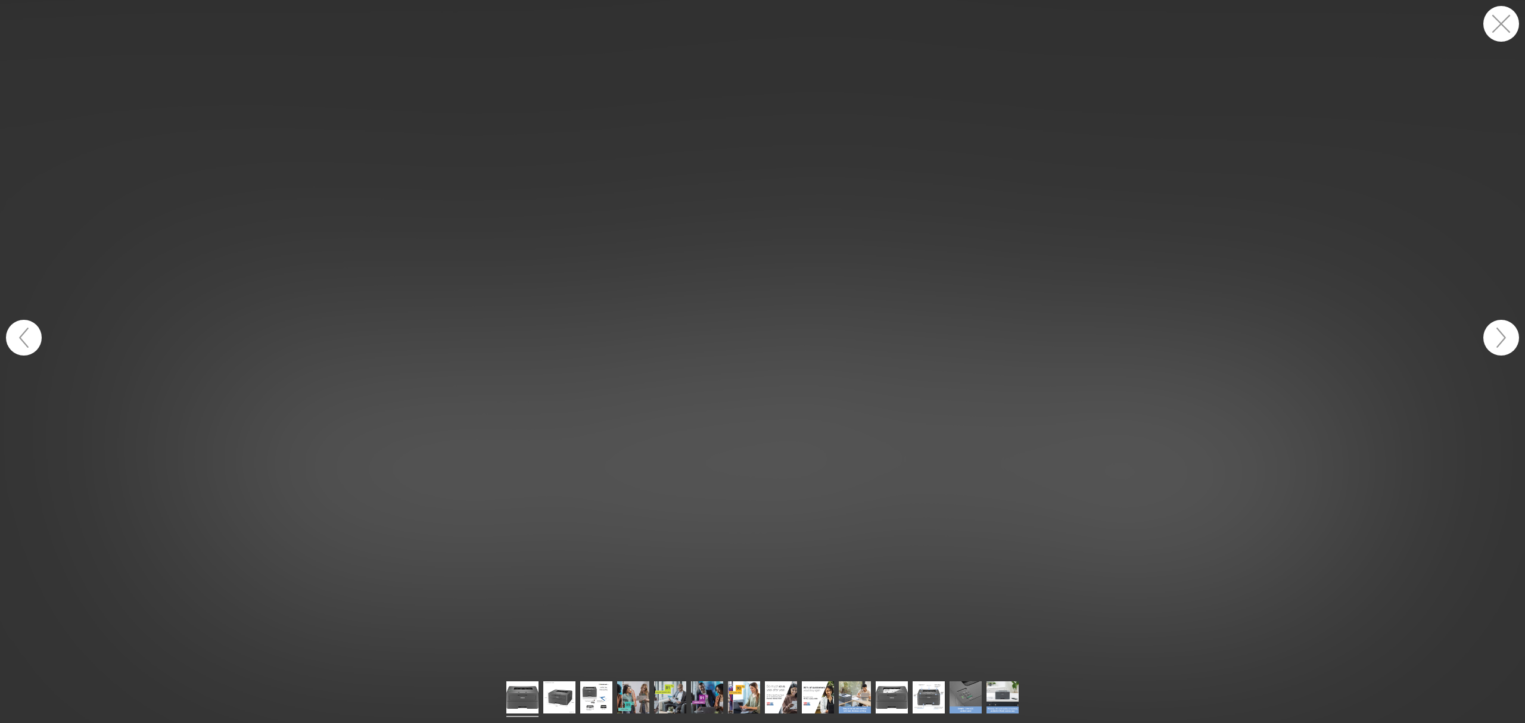
click at [663, 334] on figure at bounding box center [762, 337] width 1525 height 675
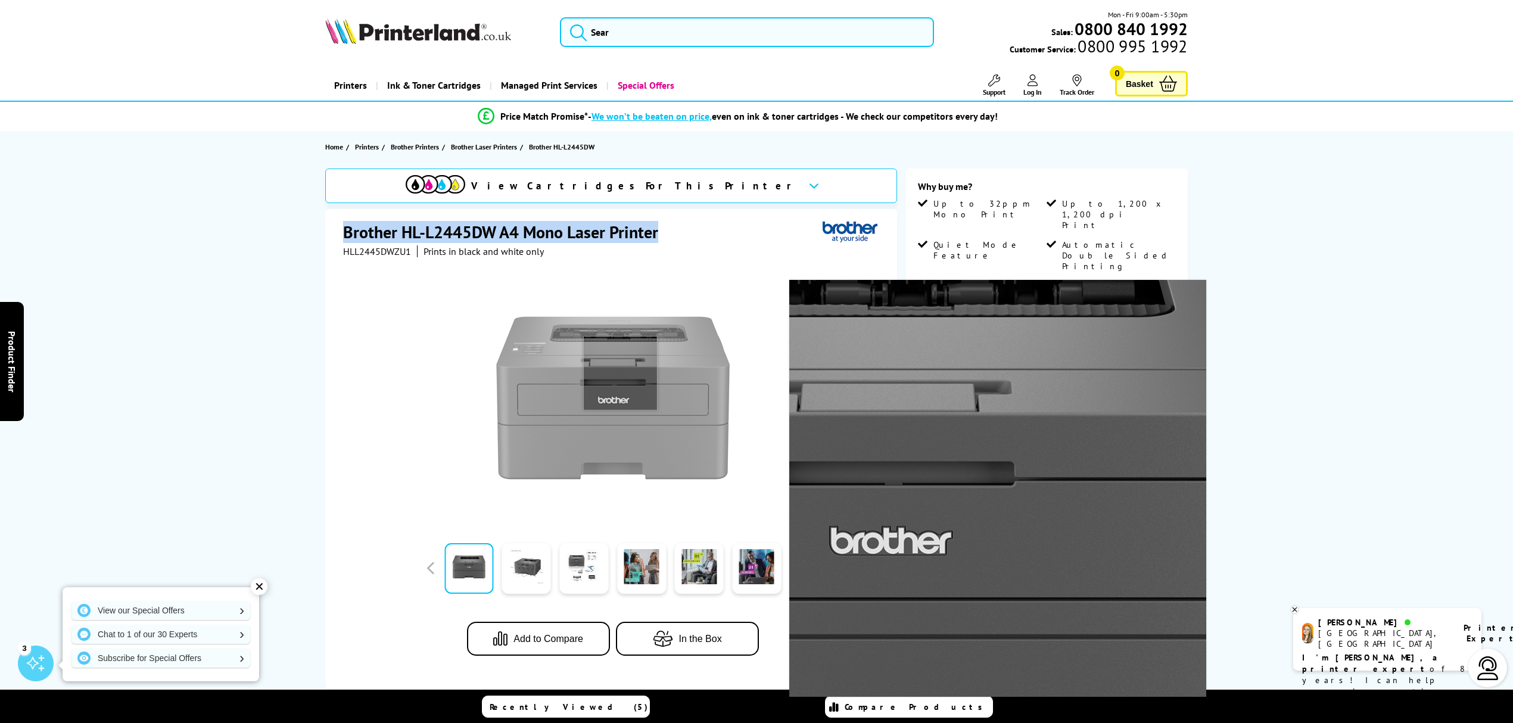
drag, startPoint x: 624, startPoint y: 368, endPoint x: 638, endPoint y: 420, distance: 54.3
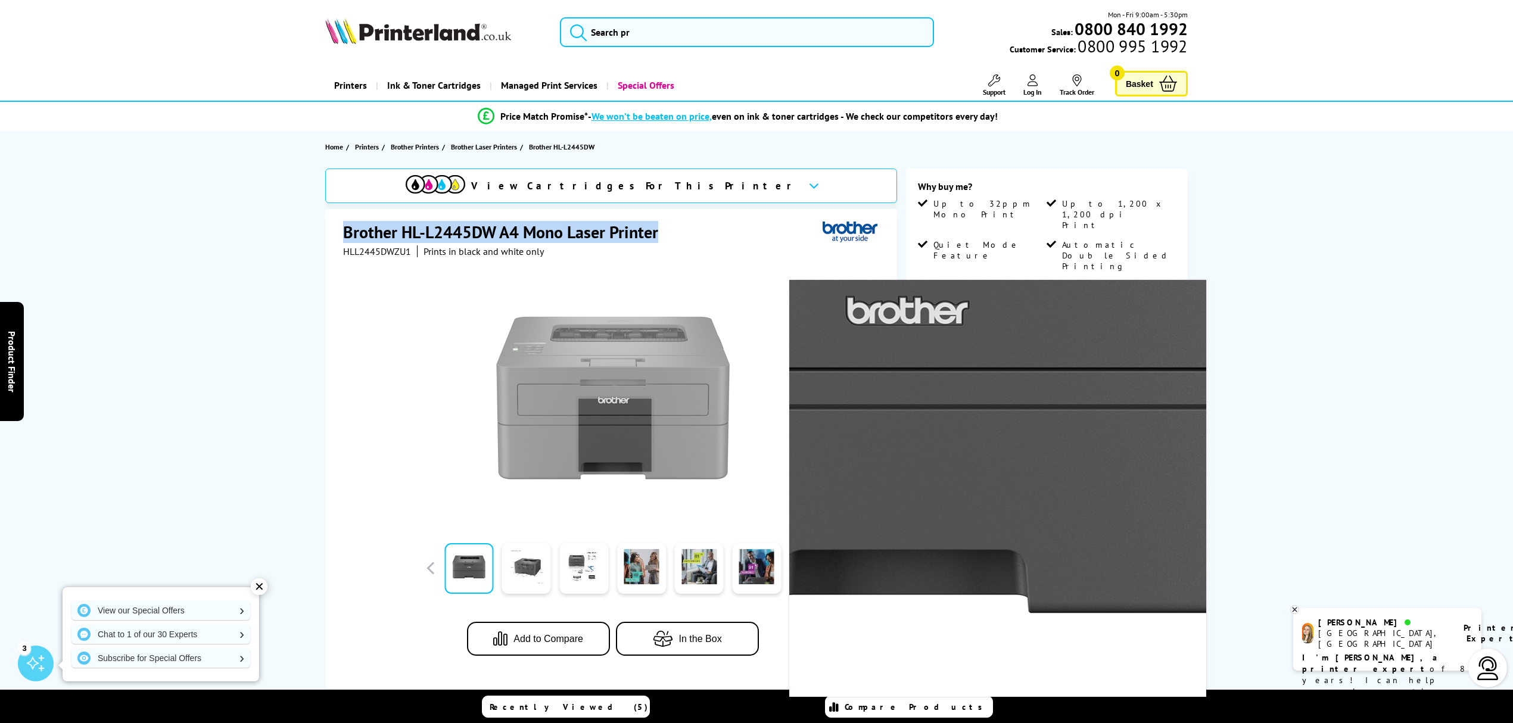
drag, startPoint x: 615, startPoint y: 434, endPoint x: 331, endPoint y: 441, distance: 283.6
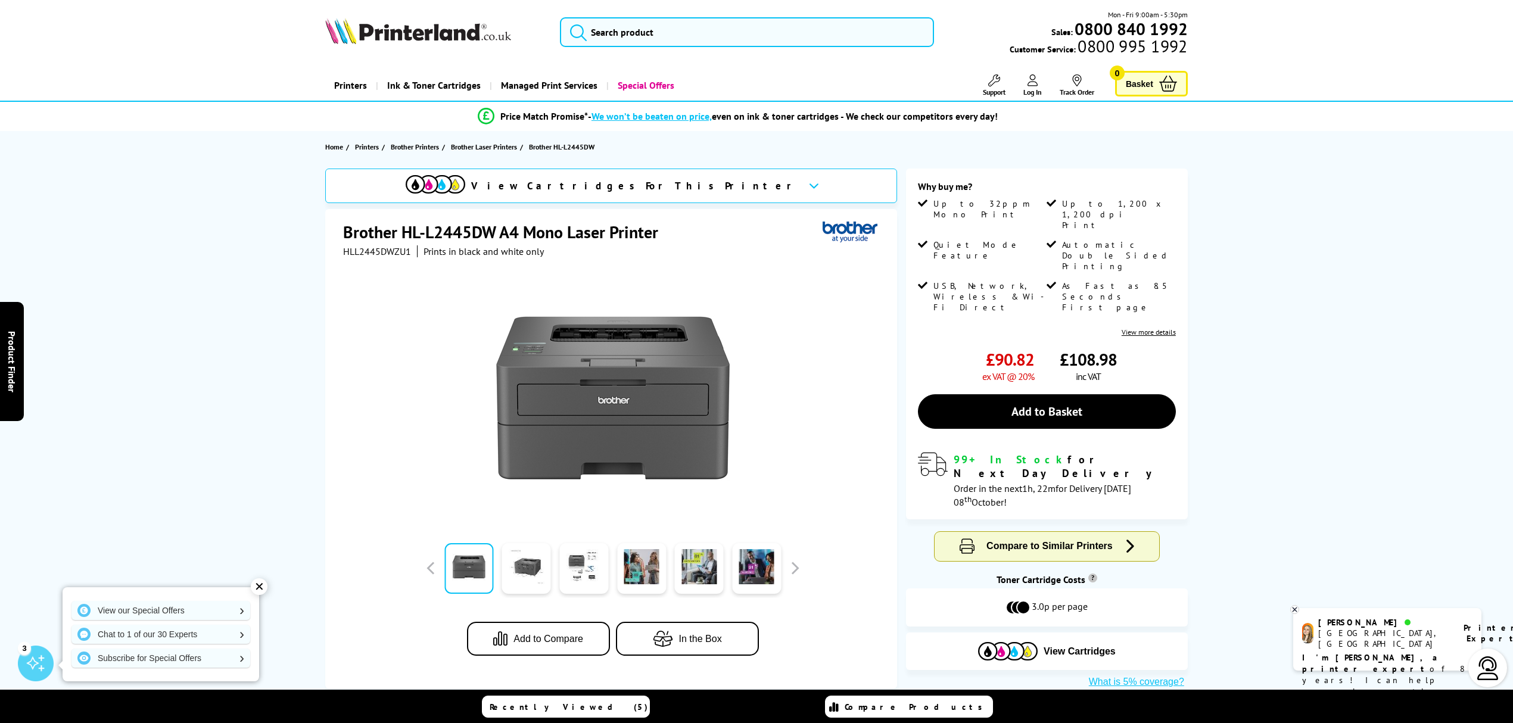
click at [637, 379] on img at bounding box center [612, 397] width 233 height 233
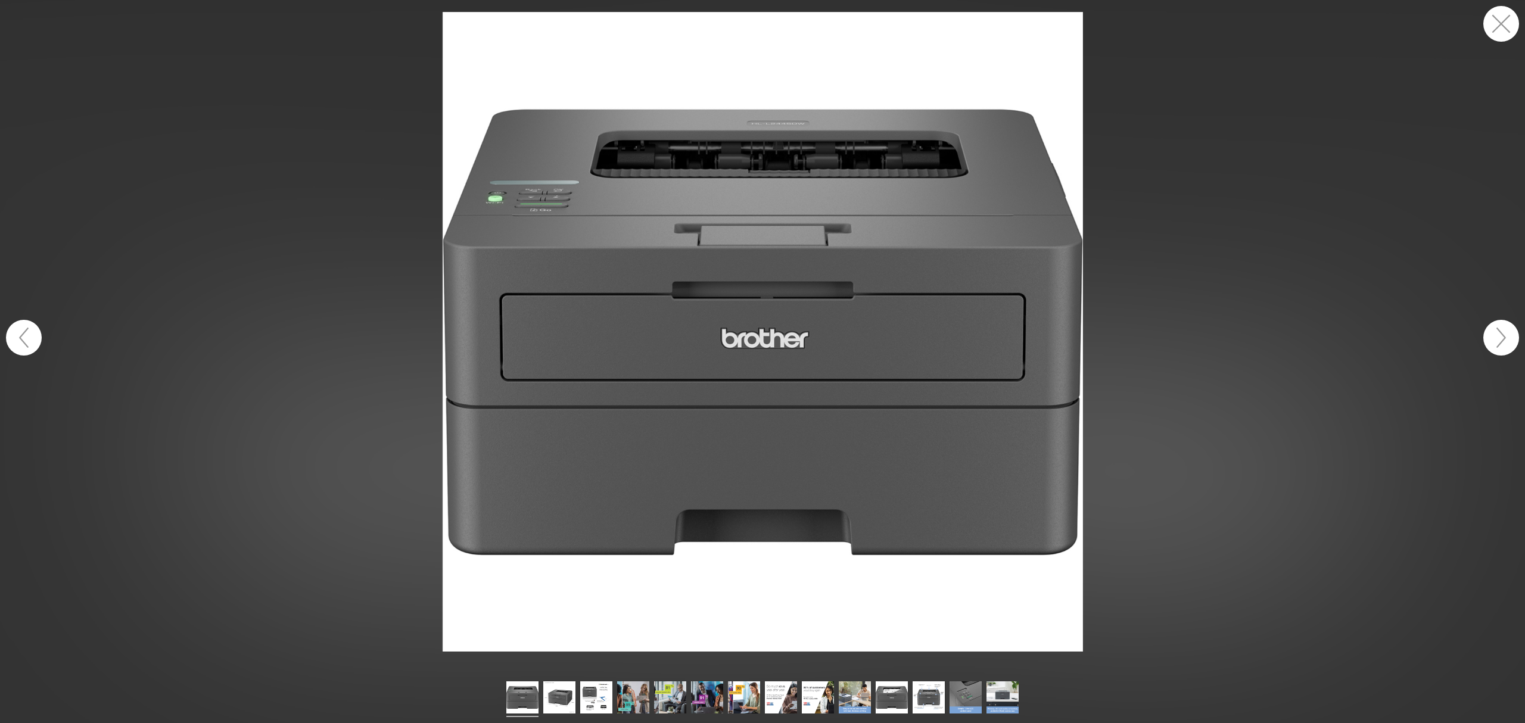
drag, startPoint x: 640, startPoint y: 379, endPoint x: 1077, endPoint y: 480, distance: 448.6
click at [1149, 429] on figure at bounding box center [762, 332] width 1525 height 640
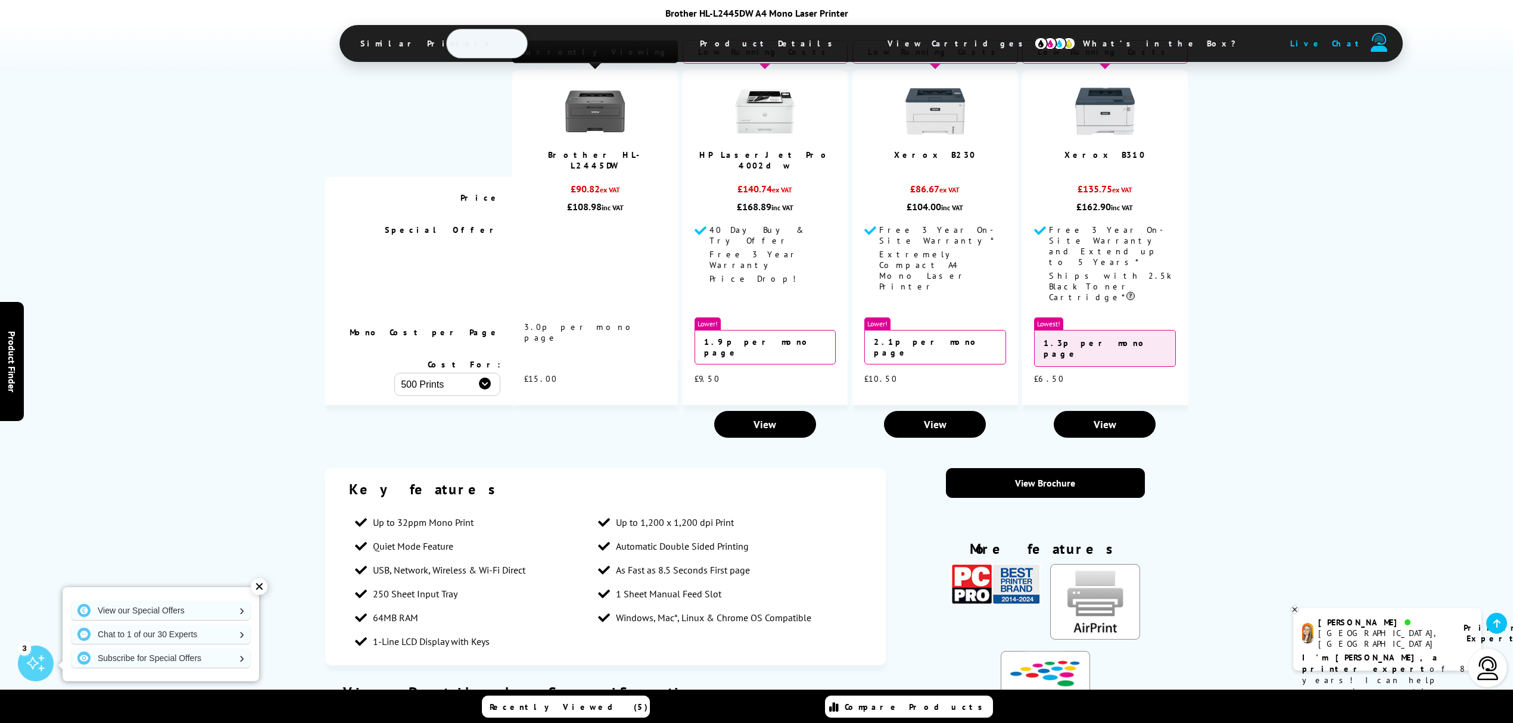
scroll to position [1032, 0]
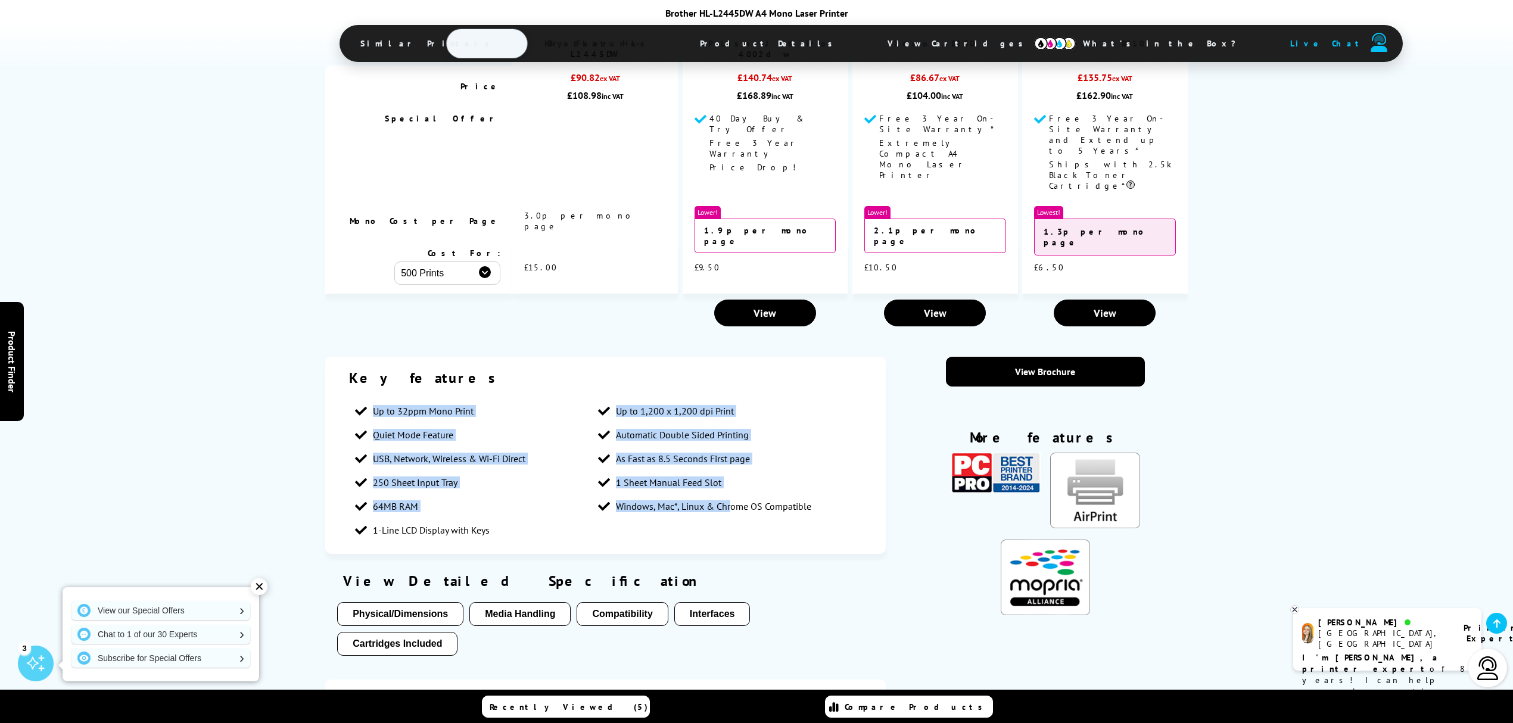
drag, startPoint x: 729, startPoint y: 490, endPoint x: 313, endPoint y: 335, distance: 443.6
click at [313, 357] on div "Key features Up to 32ppm Mono Print Up to 1,200 x 1,200 dpi Print Quiet Mode Fe…" at bounding box center [756, 581] width 953 height 448
drag, startPoint x: 522, startPoint y: 456, endPoint x: 521, endPoint y: 487, distance: 31.0
click at [521, 494] on li "64MB RAM" at bounding box center [470, 506] width 242 height 24
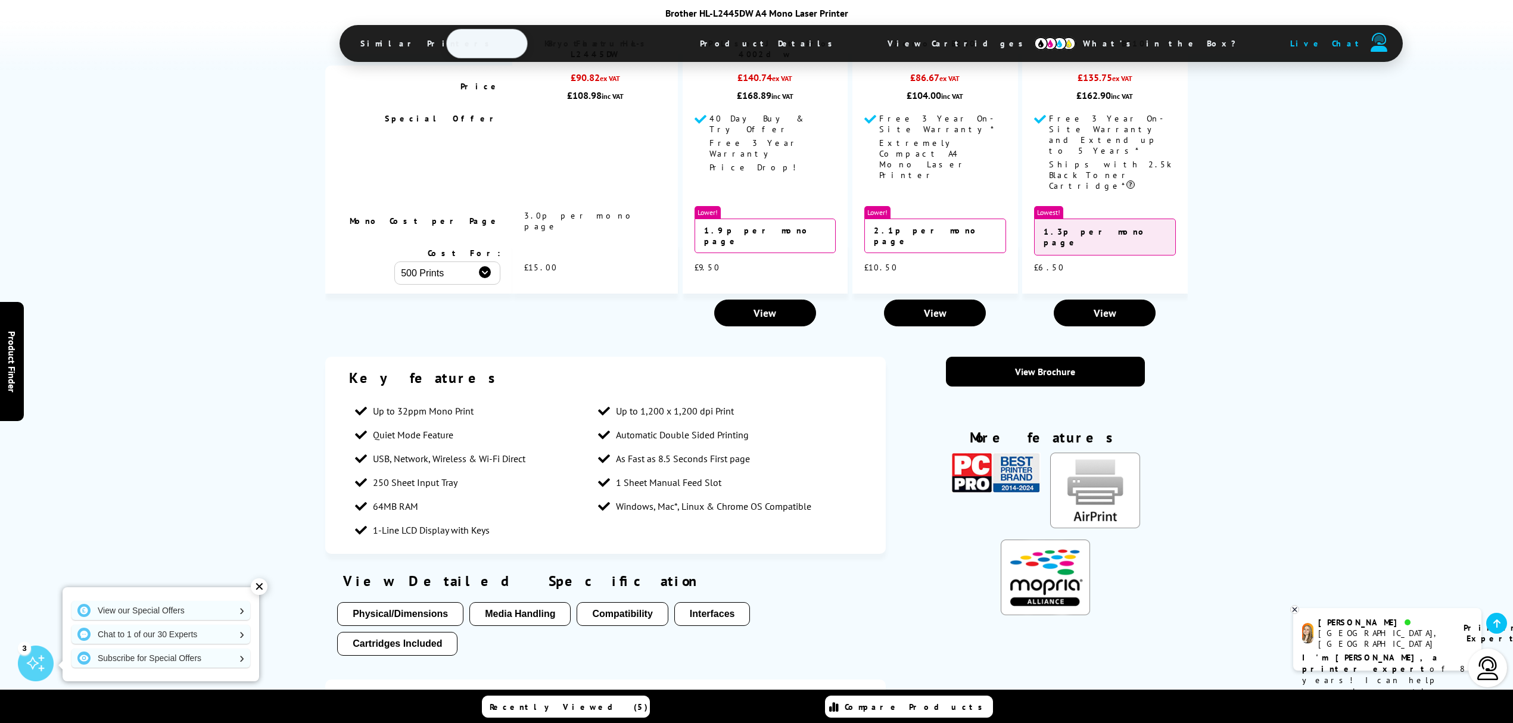
click at [521, 518] on li "1-Line LCD Display with Keys" at bounding box center [470, 530] width 242 height 24
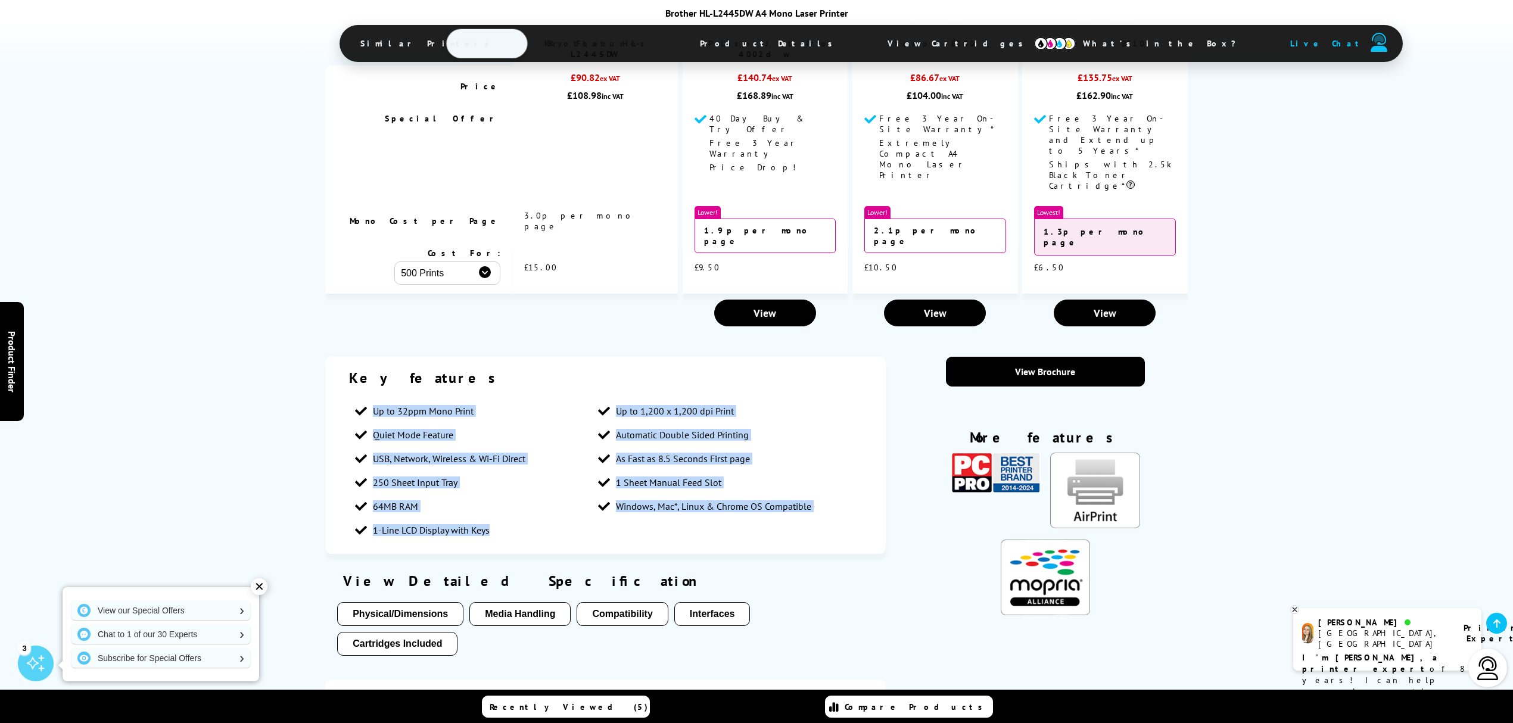
drag, startPoint x: 537, startPoint y: 491, endPoint x: 336, endPoint y: 350, distance: 245.0
click at [336, 357] on div "Key features Up to 32ppm Mono Print Up to 1,200 x 1,200 dpi Print Quiet Mode Fe…" at bounding box center [605, 455] width 560 height 197
copy ul "Up to 32ppm Mono Print Up to 1,200 x 1,200 dpi Print Quiet Mode Feature Automat…"
click at [465, 447] on li "USB, Network, Wireless & Wi-Fi Direct" at bounding box center [470, 459] width 242 height 24
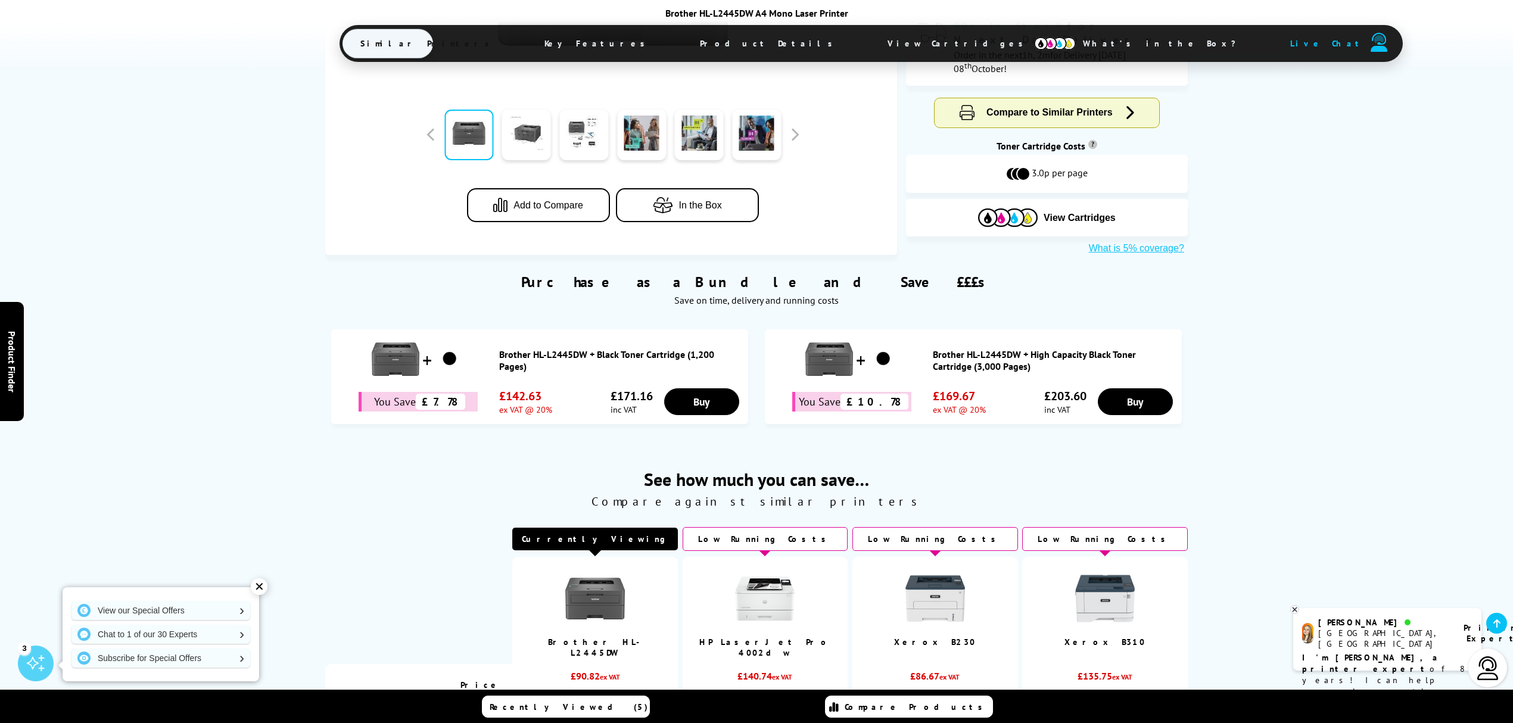
scroll to position [397, 0]
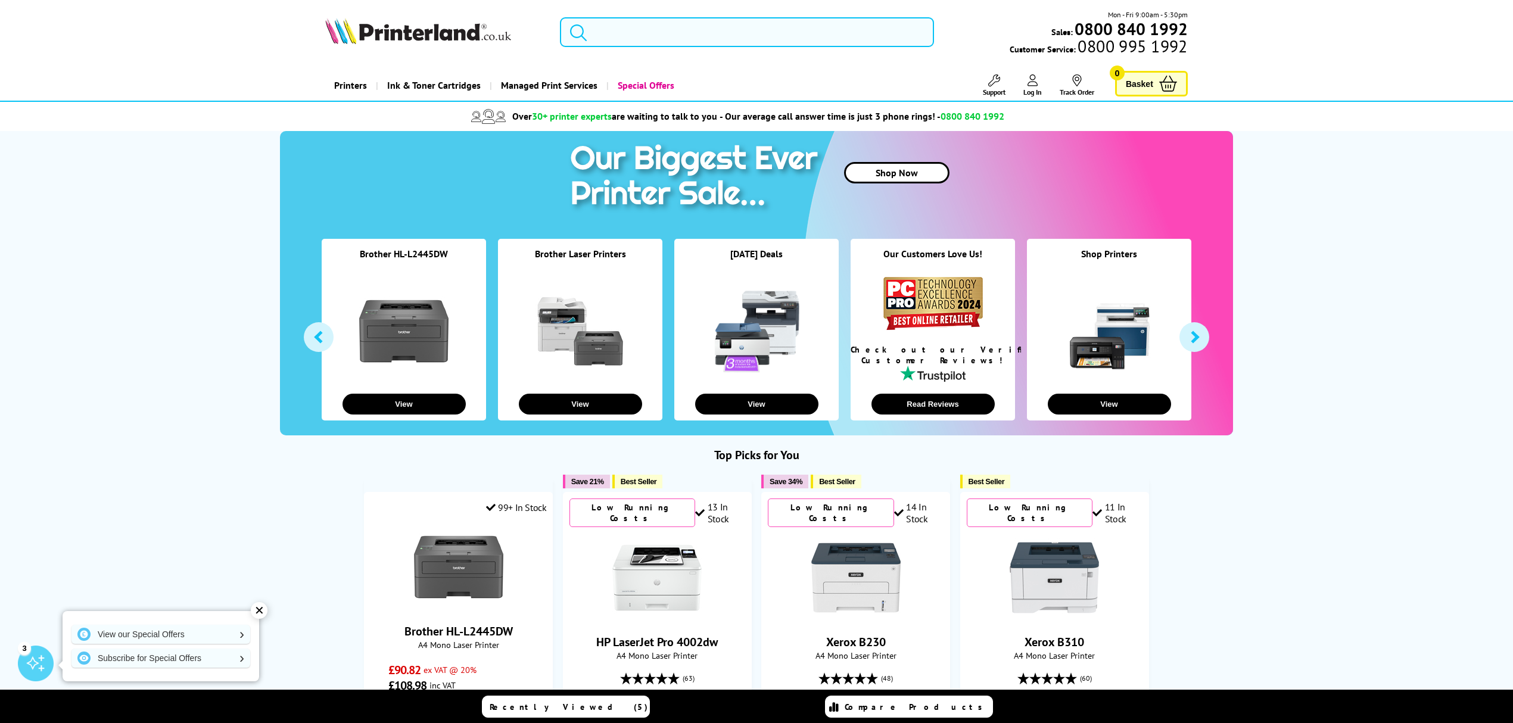
click at [667, 21] on input "search" at bounding box center [747, 32] width 374 height 30
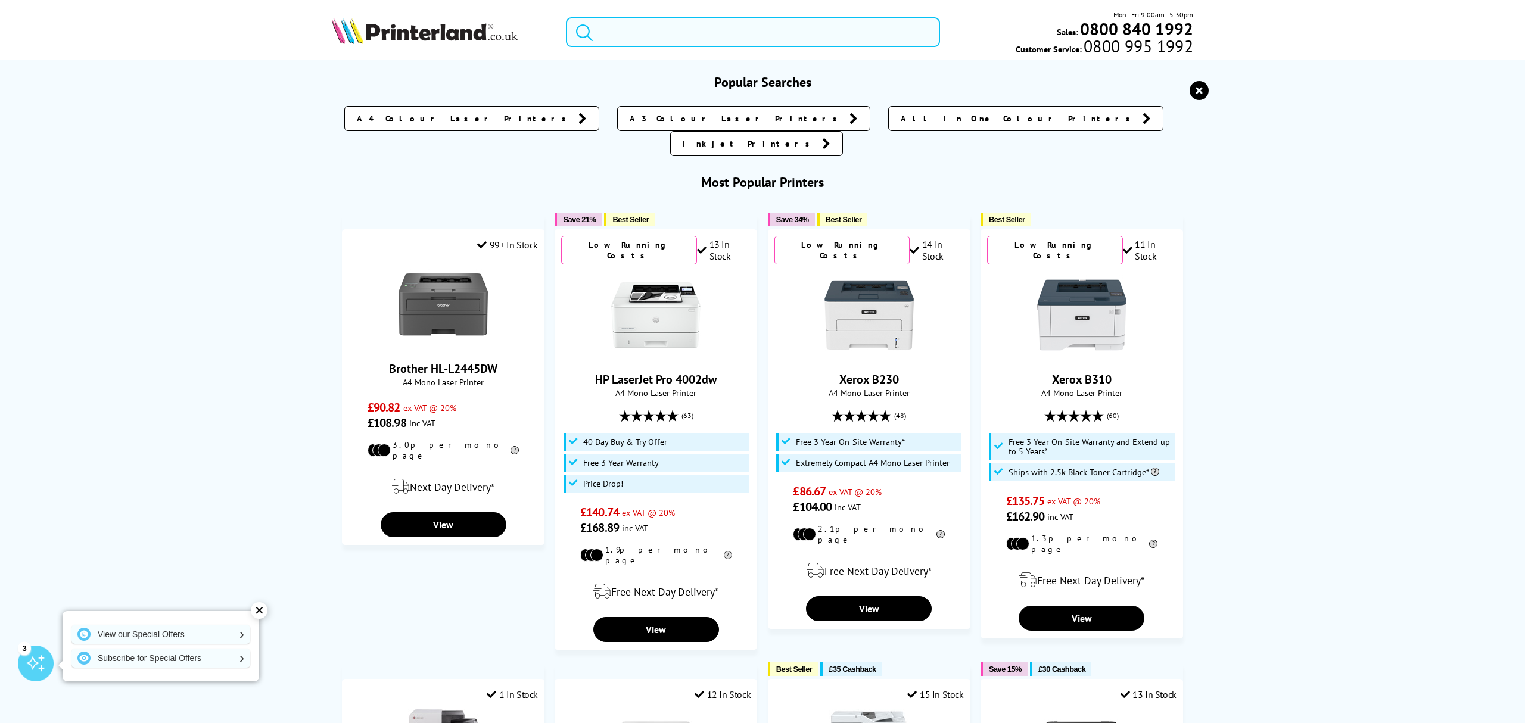
paste input "MFCJ4550DWZU1"
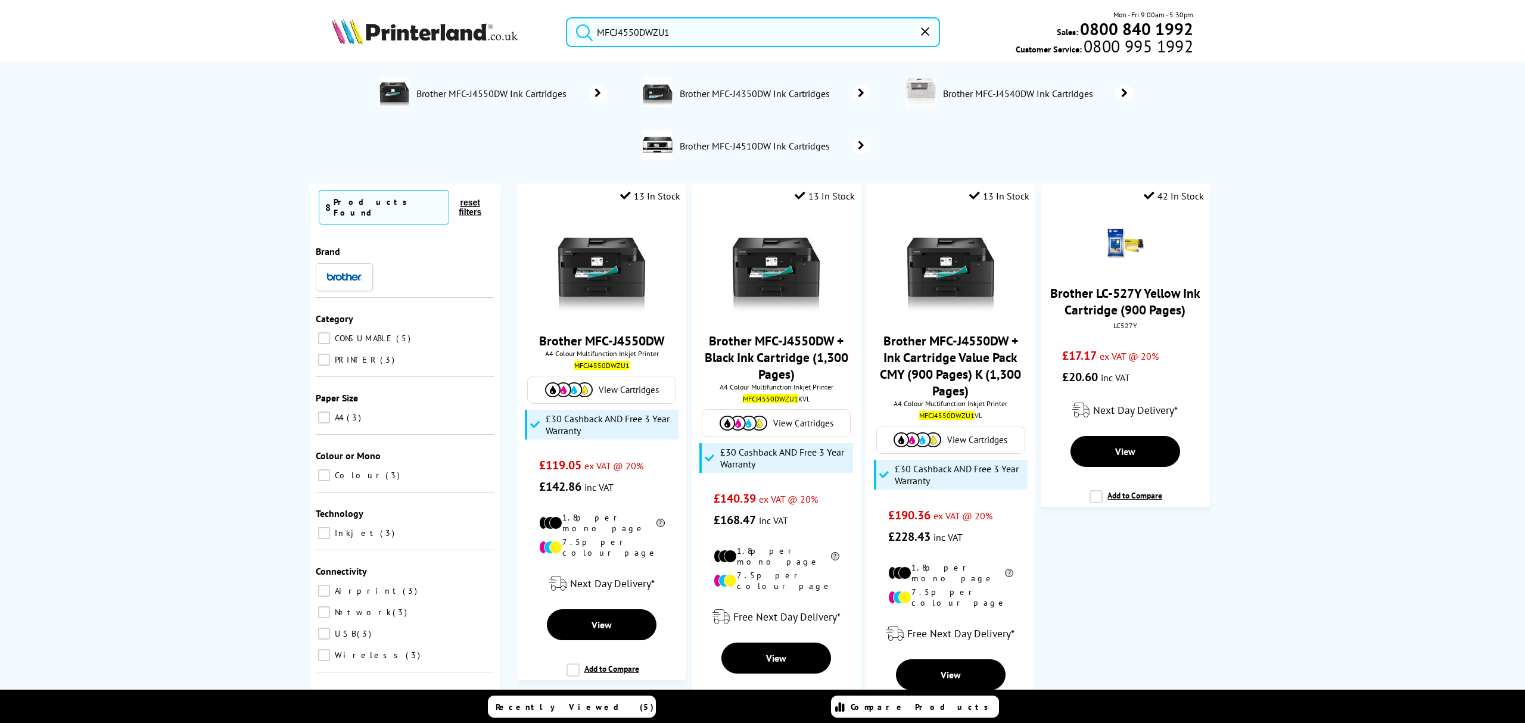
type input "MFCJ4550DWZU1"
click at [566, 17] on button "submit" at bounding box center [581, 30] width 30 height 26
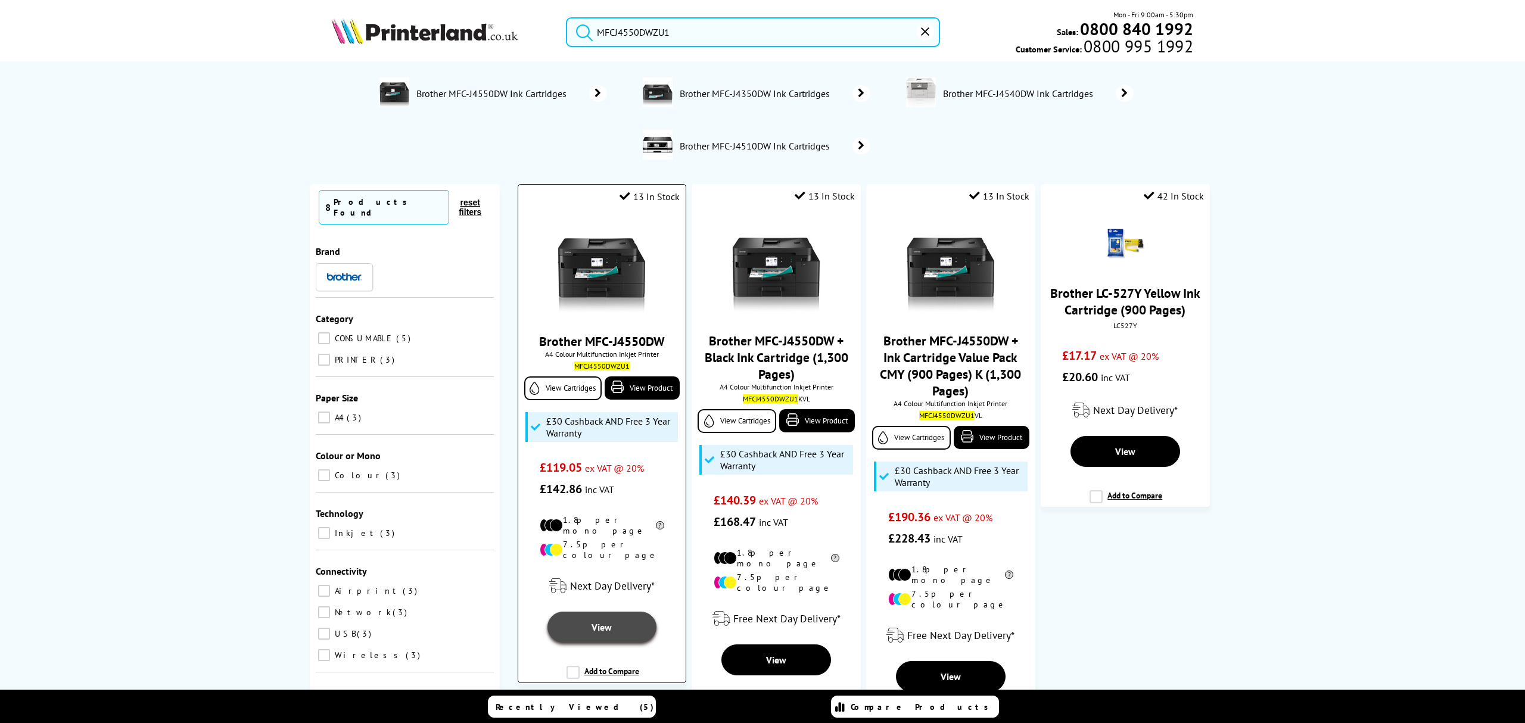
click at [592, 612] on link "View" at bounding box center [601, 627] width 109 height 31
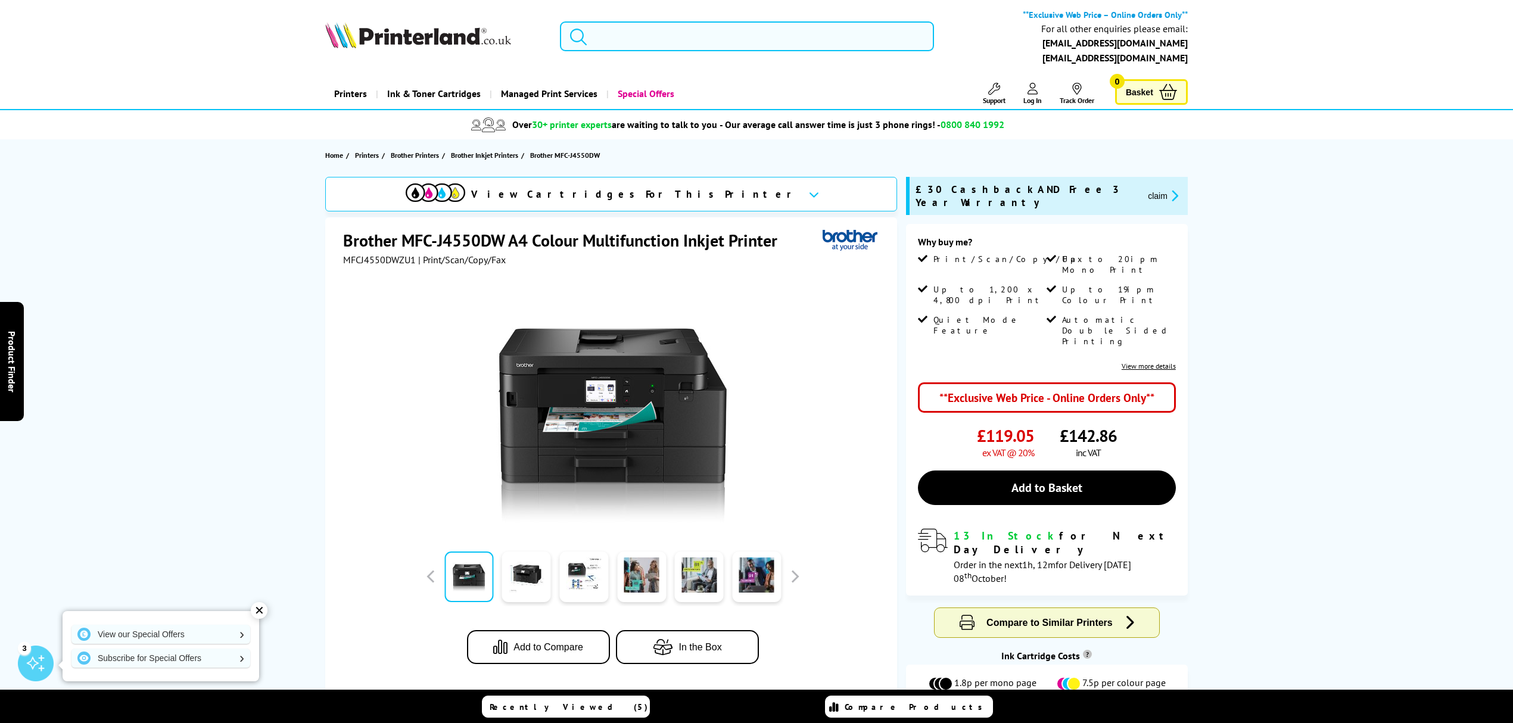
drag, startPoint x: 627, startPoint y: 53, endPoint x: 631, endPoint y: 44, distance: 10.1
click at [629, 48] on div "**Exclusive Web Price – Online Orders Only** For all other enquiries please ema…" at bounding box center [756, 39] width 953 height 61
click at [631, 44] on input "search" at bounding box center [747, 36] width 374 height 30
paste input "MFCJ4550DWZU1"
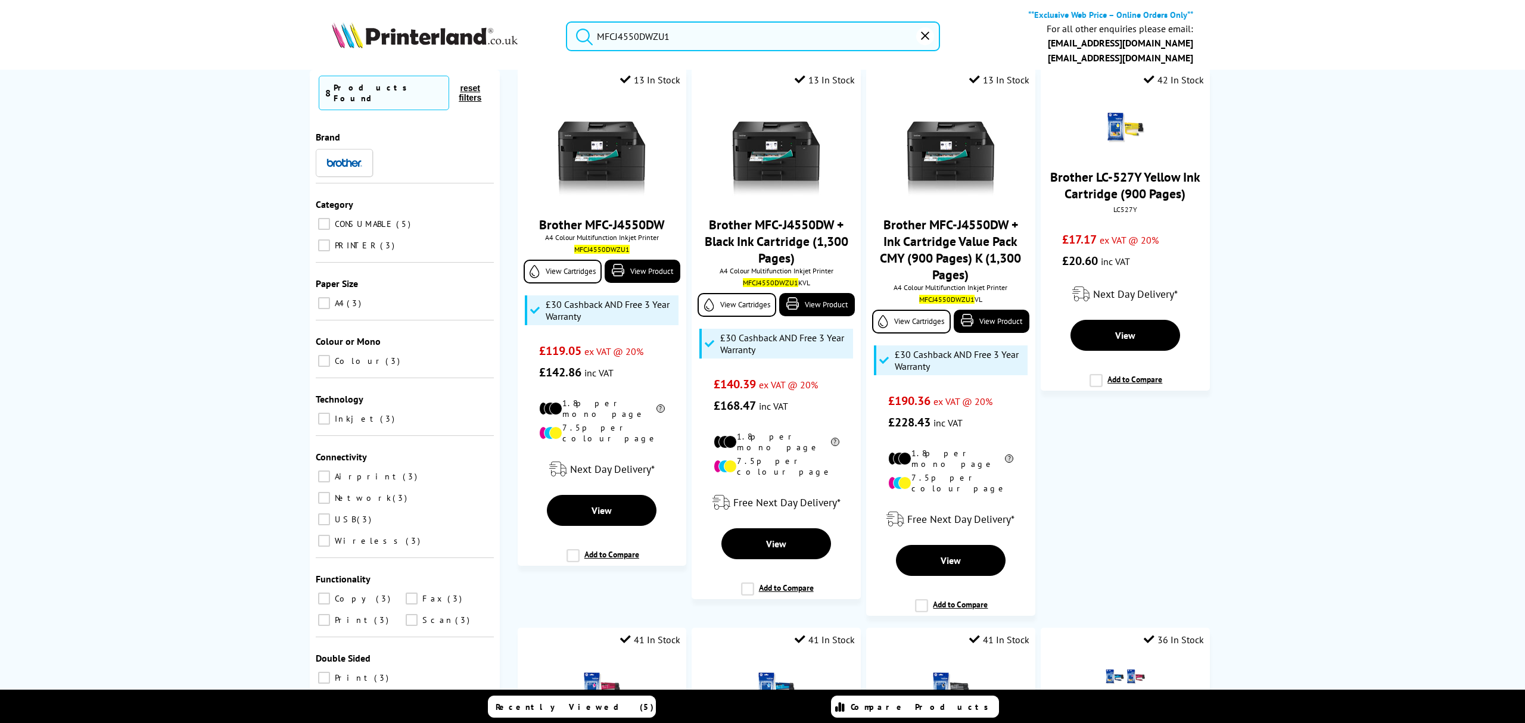
scroll to position [238, 0]
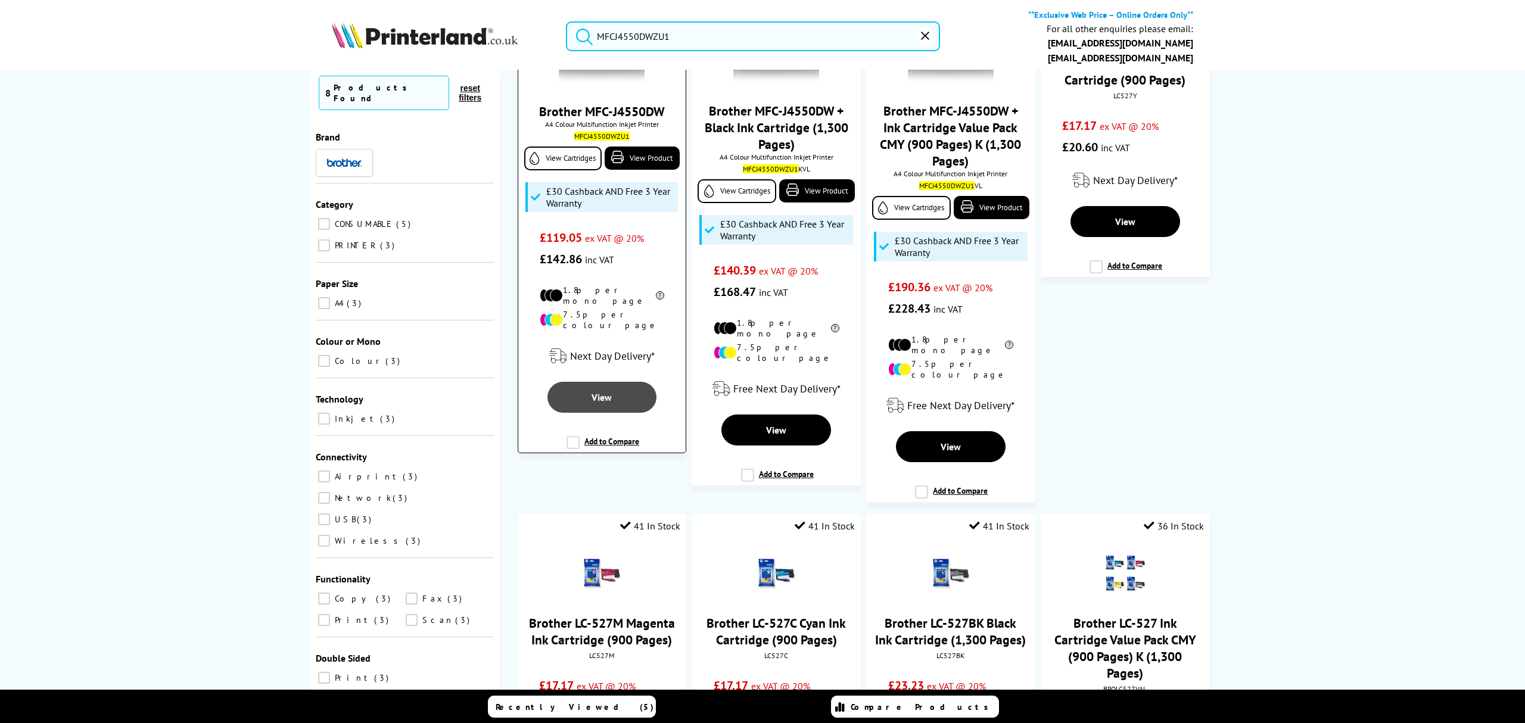
type input "MFCJ4550DWZU1"
click at [609, 382] on link "View" at bounding box center [601, 397] width 109 height 31
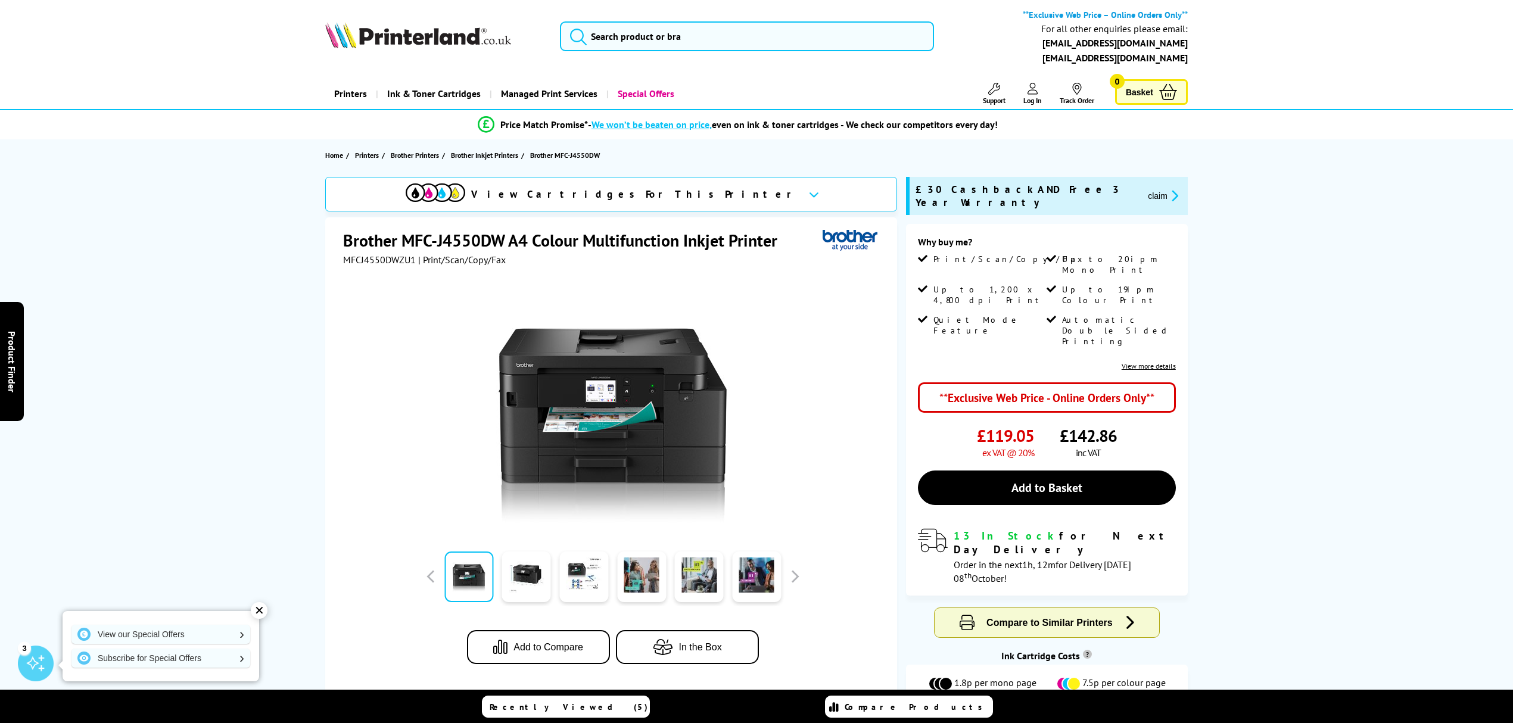
drag, startPoint x: 610, startPoint y: 439, endPoint x: 1378, endPoint y: -82, distance: 927.3
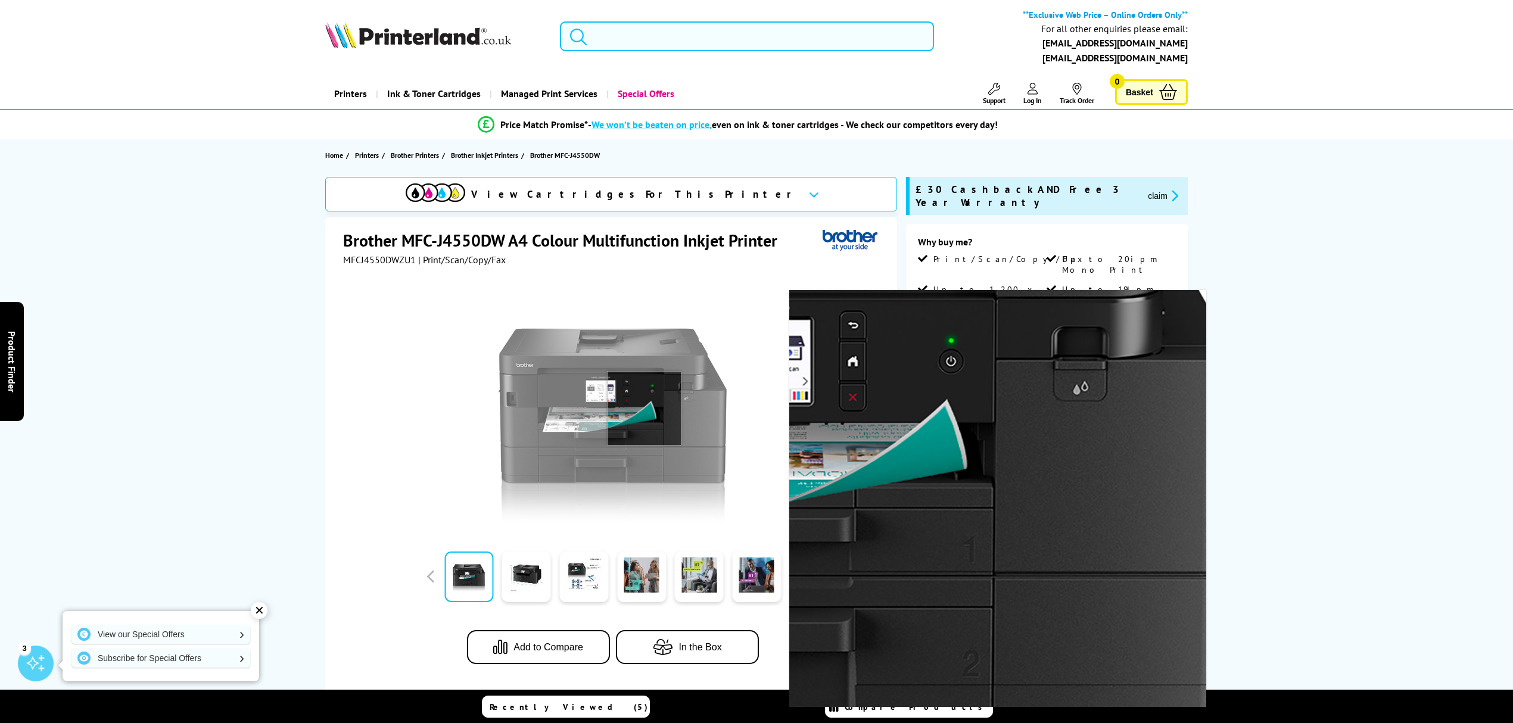
click at [643, 409] on img at bounding box center [612, 405] width 233 height 233
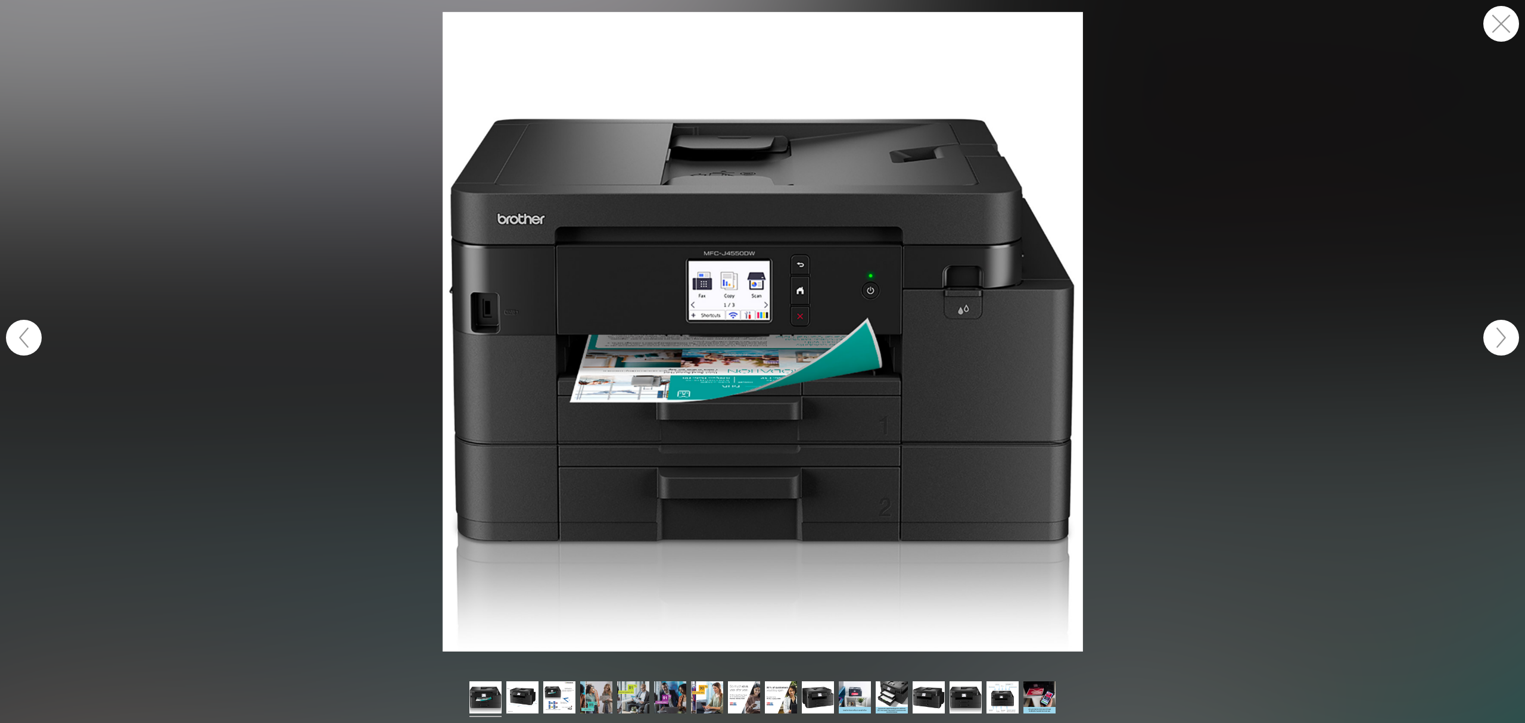
click at [1223, 131] on figure at bounding box center [762, 332] width 1525 height 640
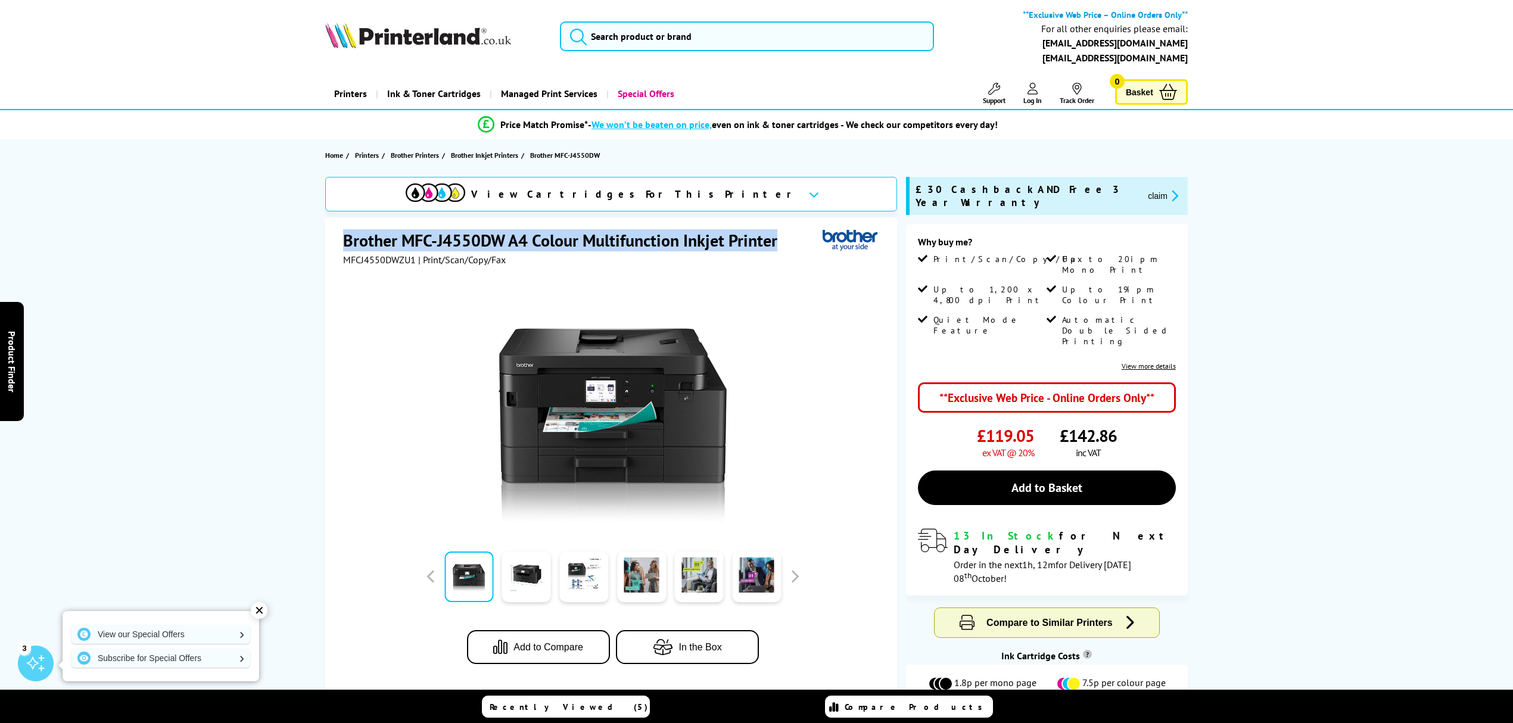
drag, startPoint x: 781, startPoint y: 239, endPoint x: 325, endPoint y: 234, distance: 456.2
click at [325, 234] on div "Brother MFC-J4550DW A4 Colour Multifunction Inkjet Printer MFCJ4550DWZU1 | Prin…" at bounding box center [611, 456] width 572 height 479
copy h1 "Brother MFC-J4550DW A4 Colour Multifunction Inkjet Printer"
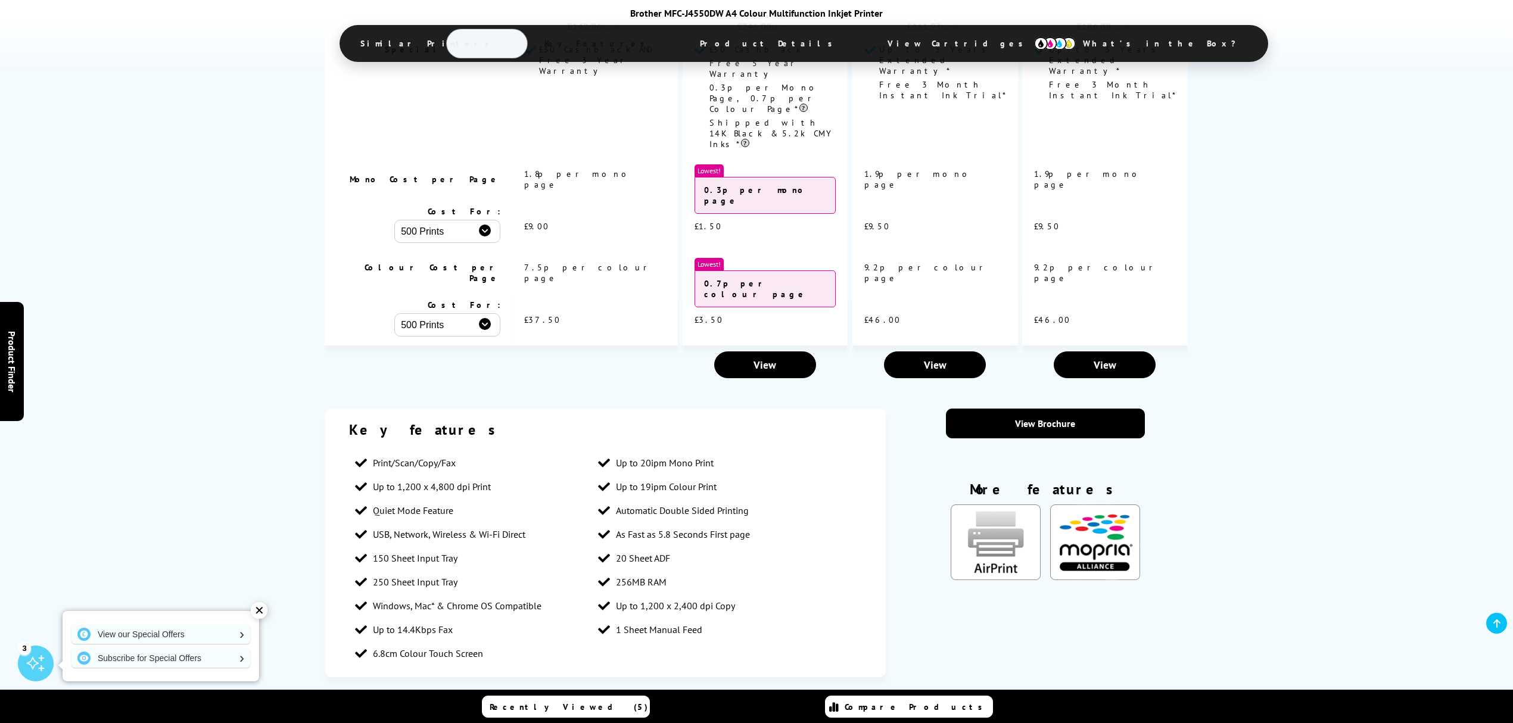
scroll to position [1270, 0]
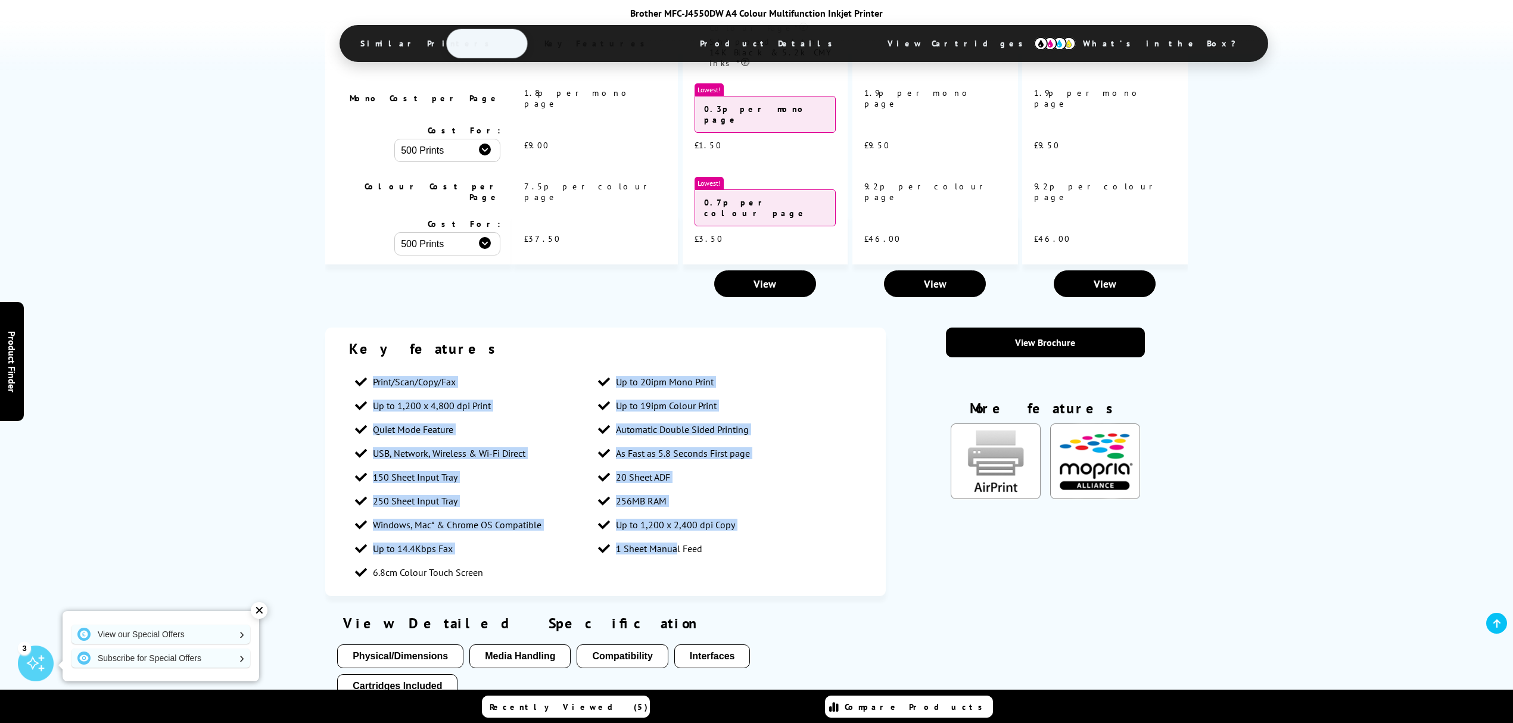
drag, startPoint x: 674, startPoint y: 465, endPoint x: 304, endPoint y: 261, distance: 422.7
click at [304, 328] on div "Key features Print/Scan/Copy/Fax Up to 20ipm Mono Print Up to 1,200 x 4,800 dpi…" at bounding box center [756, 588] width 953 height 520
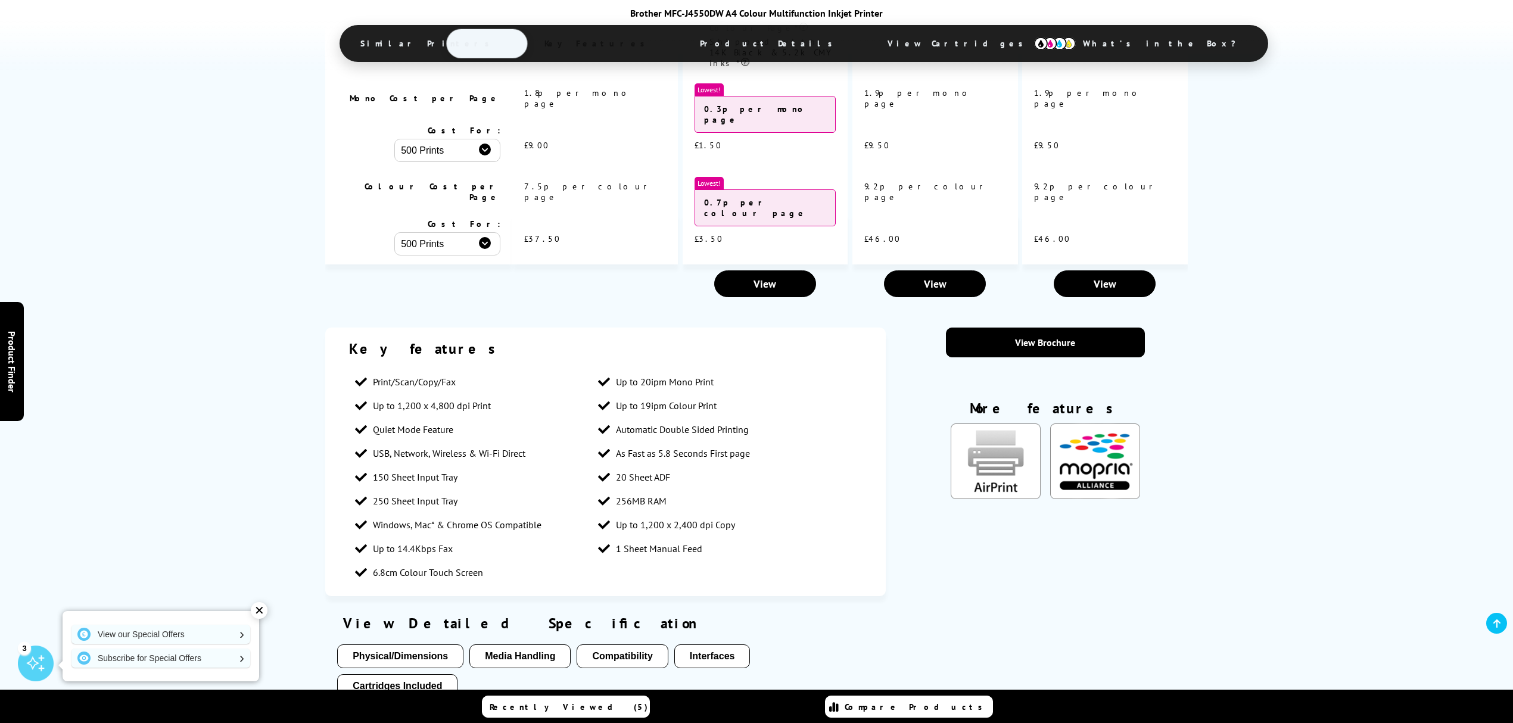
click at [506, 560] on li "6.8cm Colour Touch Screen" at bounding box center [470, 572] width 242 height 24
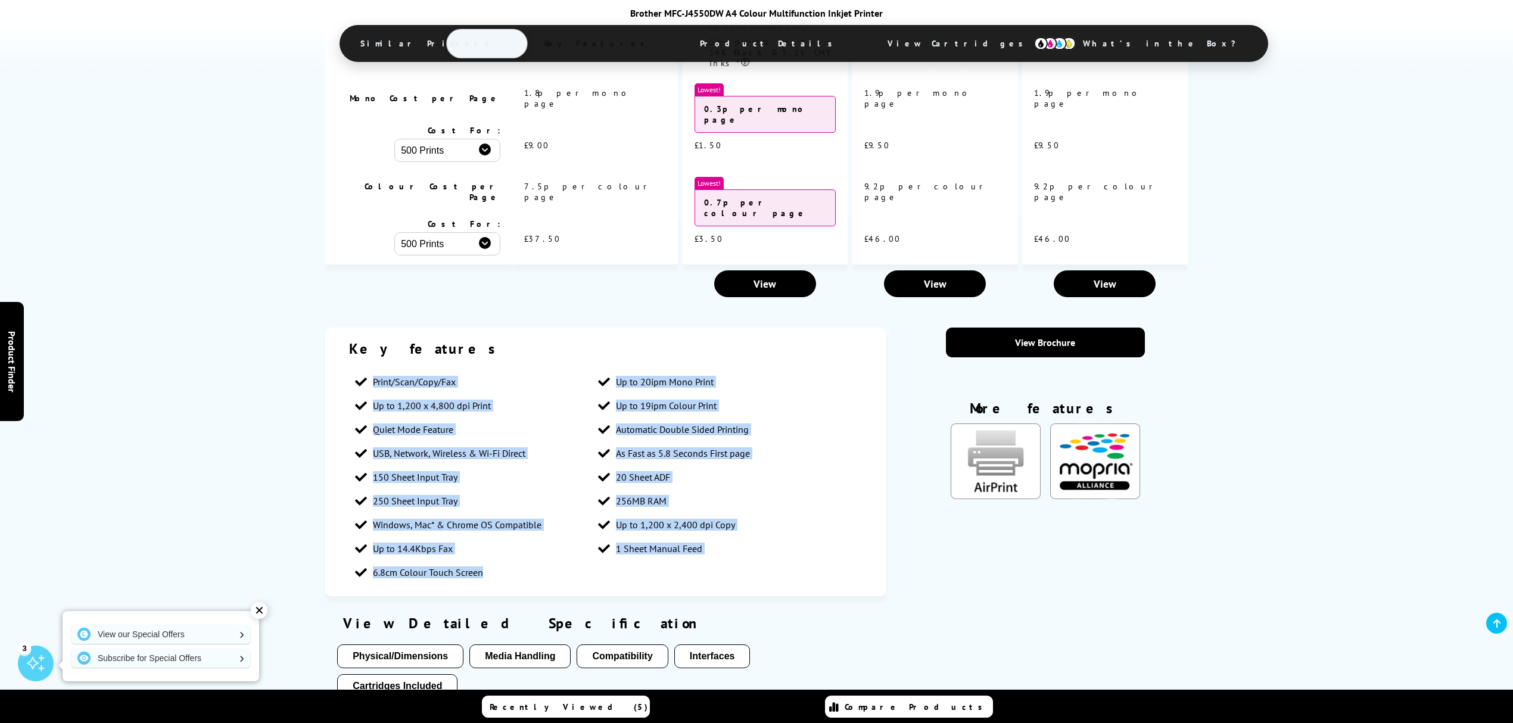
drag, startPoint x: 492, startPoint y: 463, endPoint x: 366, endPoint y: 268, distance: 232.1
click at [366, 370] on ul "Print/Scan/Copy/Fax Up to 20ipm Mono Print Up to 1,200 x 4,800 dpi Print Up to …" at bounding box center [605, 477] width 513 height 214
copy ul "Print/Scan/Copy/Fax Up to 20ipm Mono Print Up to 1,200 x 4,800 dpi Print Up to …"
